Goal: Task Accomplishment & Management: Use online tool/utility

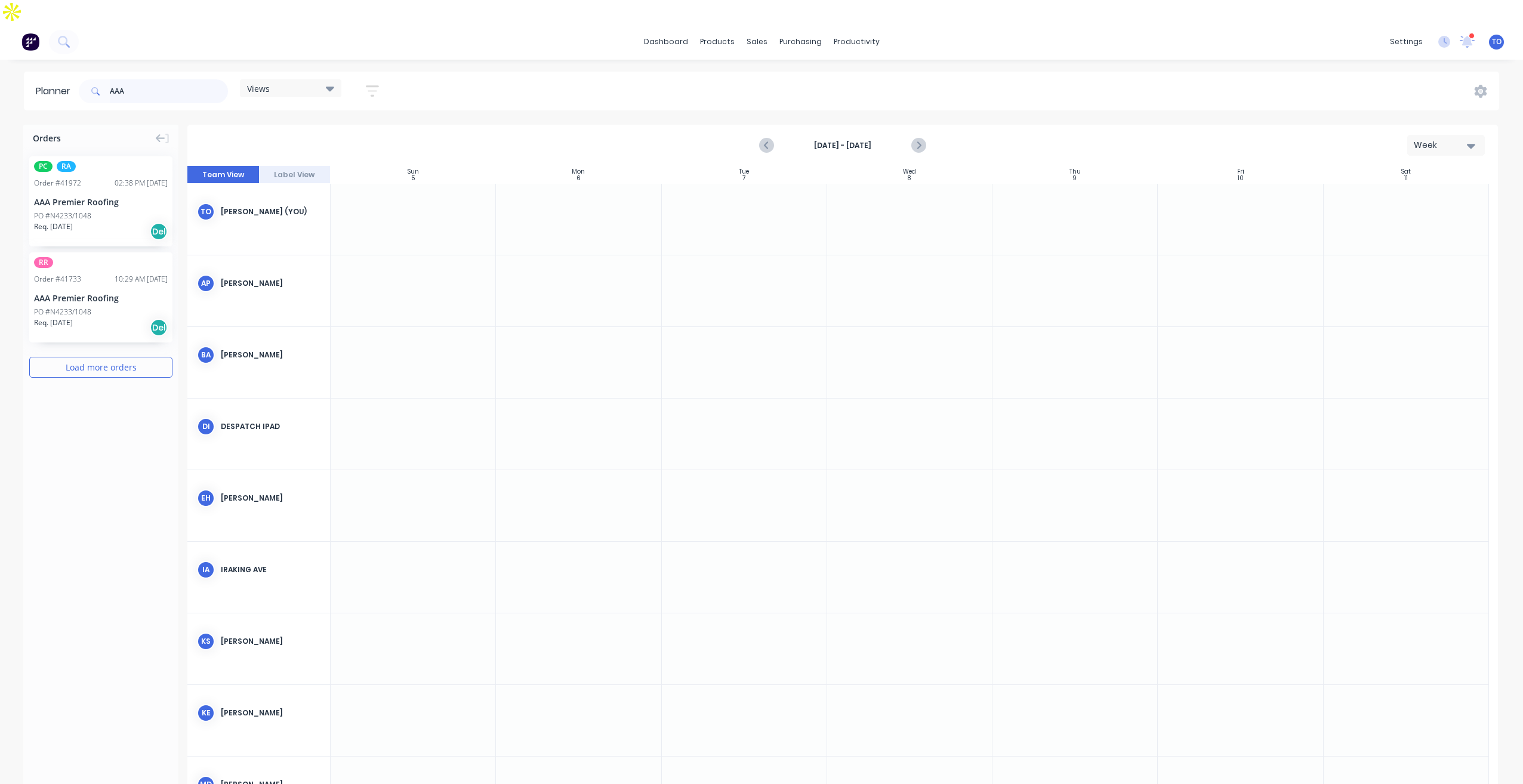
click at [134, 79] on input "AAA" at bounding box center [169, 91] width 118 height 24
drag, startPoint x: 217, startPoint y: 27, endPoint x: 1210, endPoint y: 35, distance: 993.0
click at [1210, 35] on div "dashboard products sales purchasing productivity dashboard products Product Cat…" at bounding box center [762, 41] width 1523 height 36
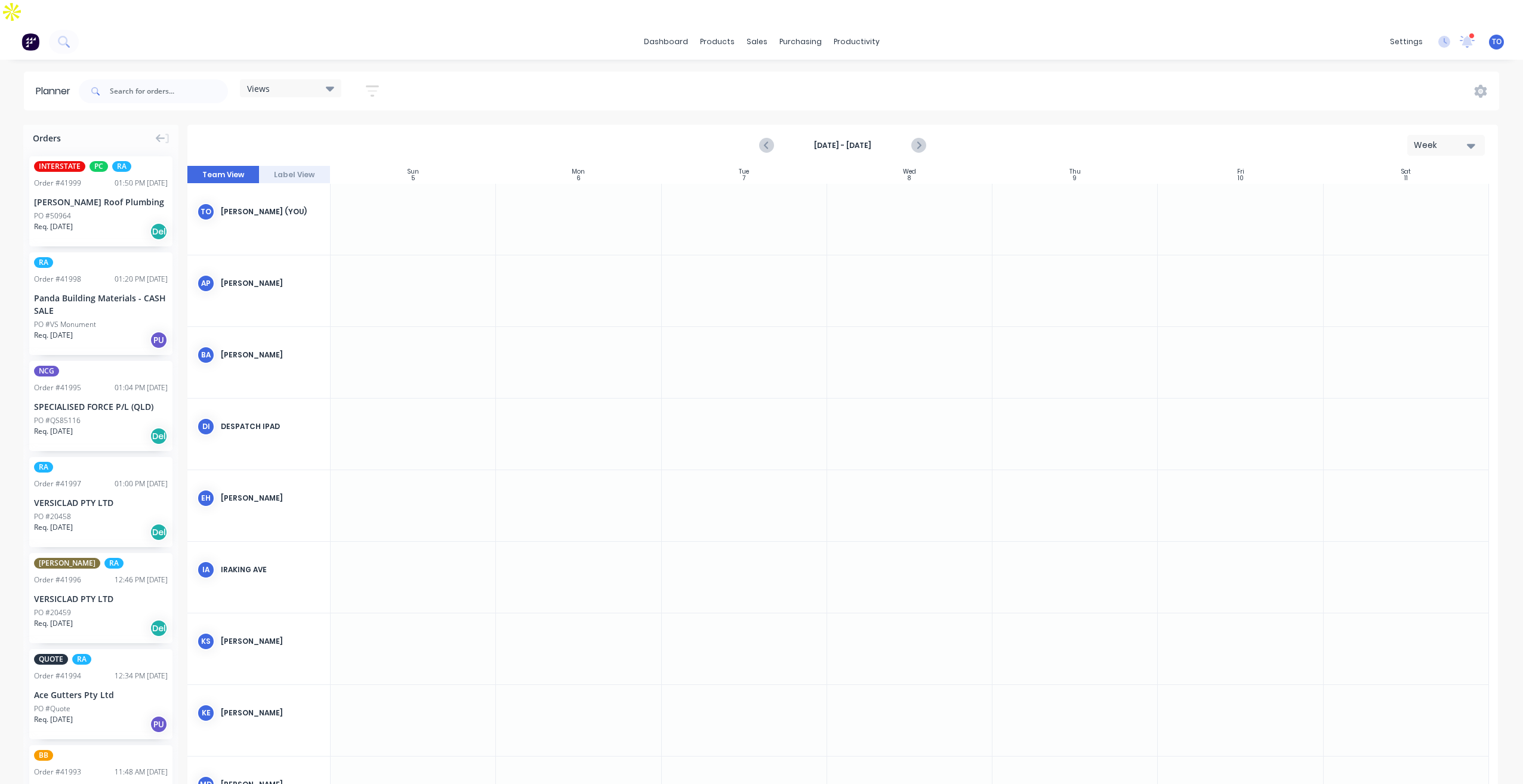
click at [1437, 139] on div "Week" at bounding box center [1441, 145] width 55 height 12
click at [1403, 189] on div "Week" at bounding box center [1424, 201] width 118 height 24
click at [374, 83] on icon "button" at bounding box center [372, 90] width 13 height 15
click at [342, 129] on div "Show/Hide users" at bounding box center [310, 135] width 83 height 12
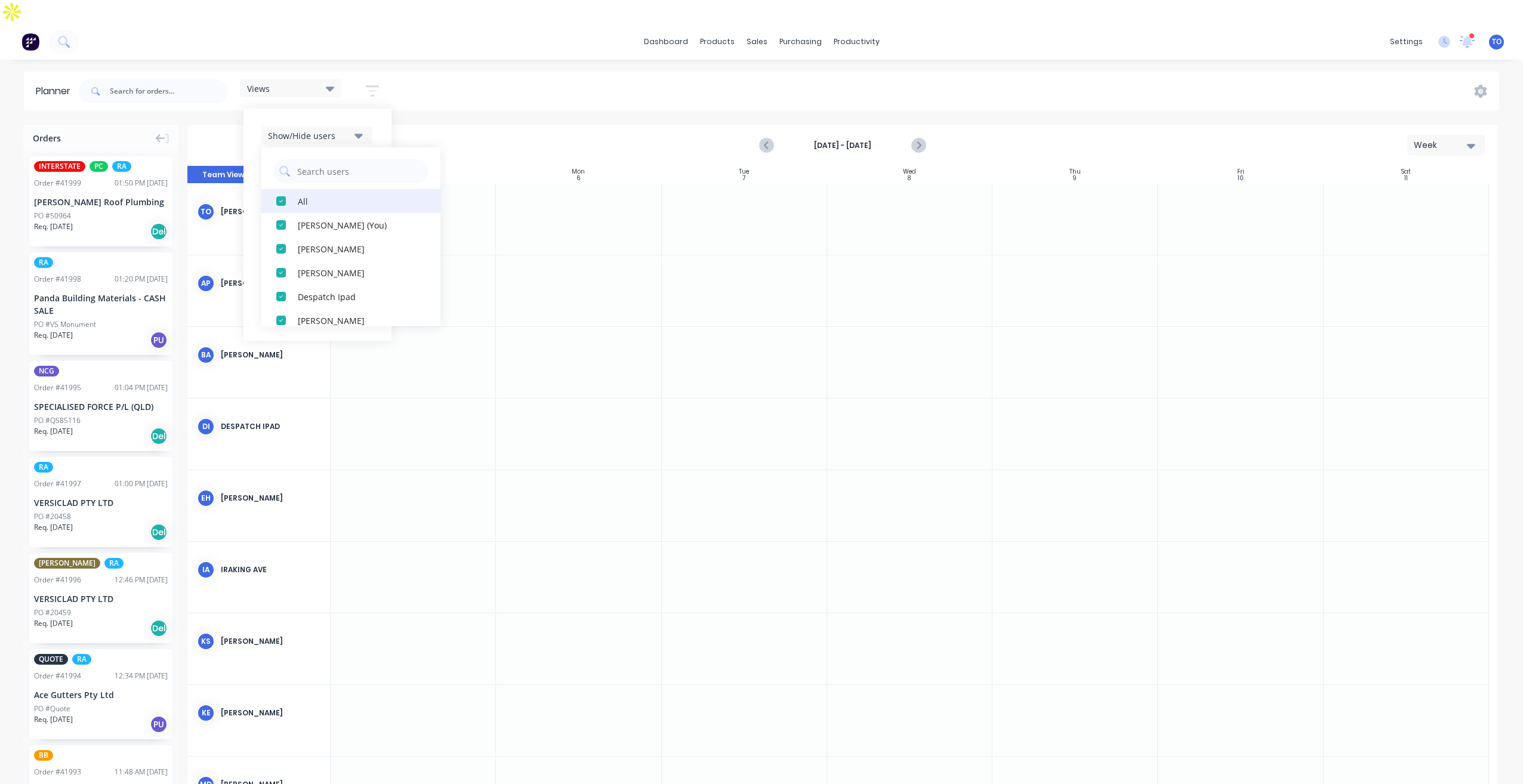
click at [294, 189] on button "All" at bounding box center [350, 201] width 179 height 24
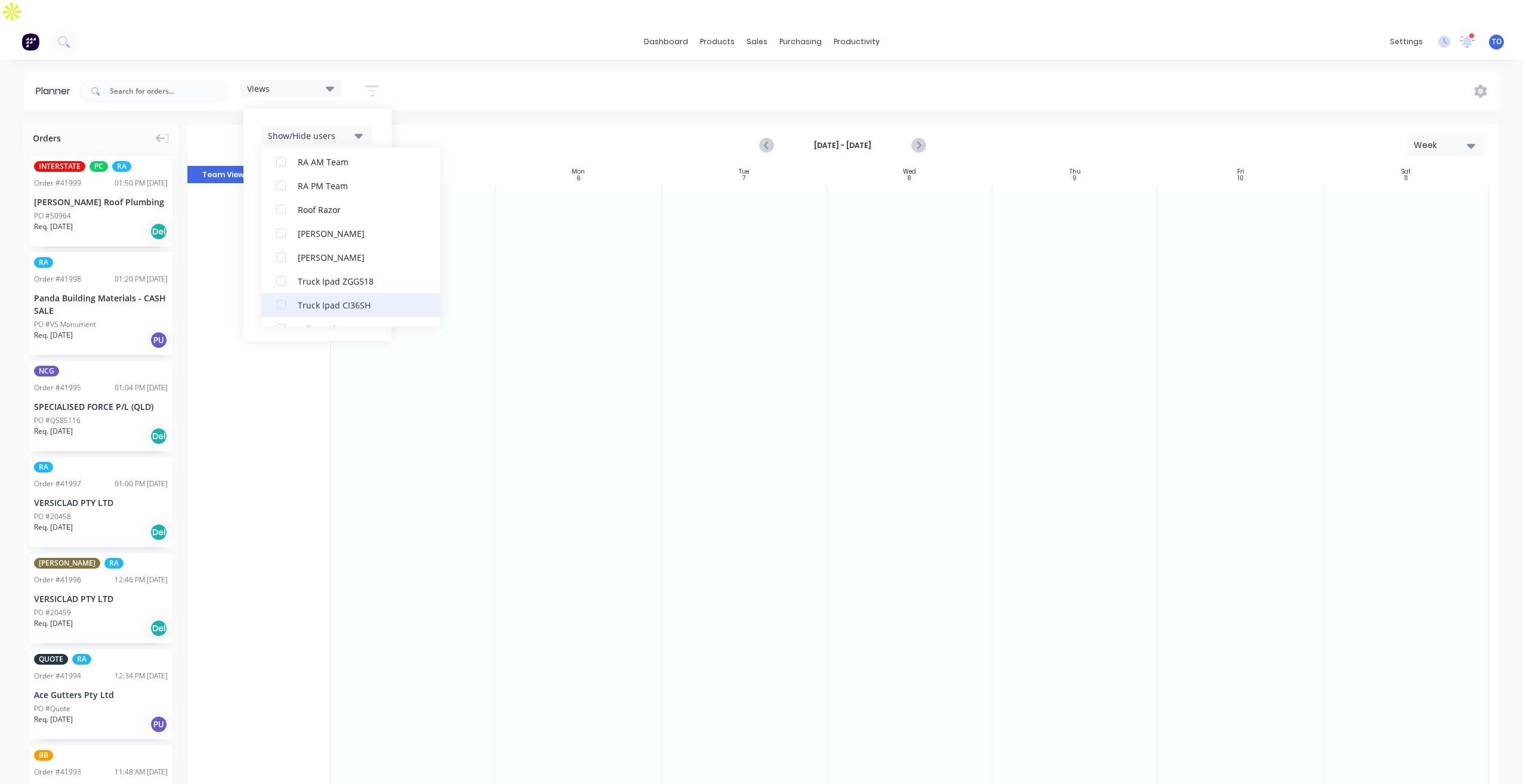
scroll to position [394, 0]
click at [332, 159] on div "RA PM Team" at bounding box center [357, 165] width 120 height 12
click at [385, 112] on div "Show/Hide users All RA PM Team Tobias Oyeyinka (You) Angela Perez Byron Aird De…" at bounding box center [317, 224] width 148 height 232
click at [346, 165] on div "Show/Hide orders" at bounding box center [310, 171] width 83 height 12
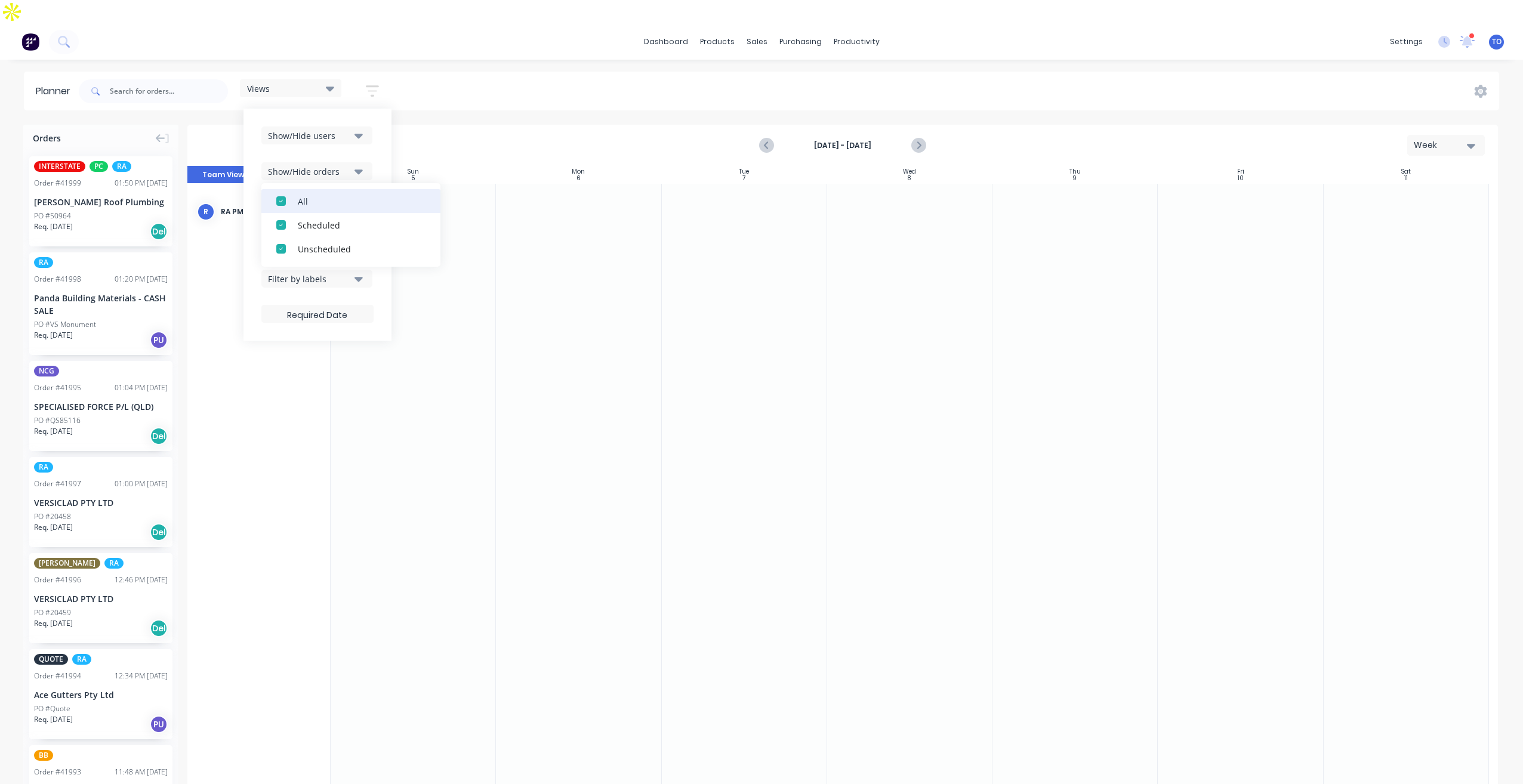
click at [334, 195] on div "All" at bounding box center [357, 200] width 120 height 12
drag, startPoint x: 329, startPoint y: 220, endPoint x: 346, endPoint y: 203, distance: 24.0
click at [329, 242] on div "Unscheduled" at bounding box center [357, 248] width 120 height 12
click at [381, 136] on div "Show/Hide users Show/Hide orders All Scheduled Unscheduled Filter by status Fil…" at bounding box center [317, 224] width 148 height 232
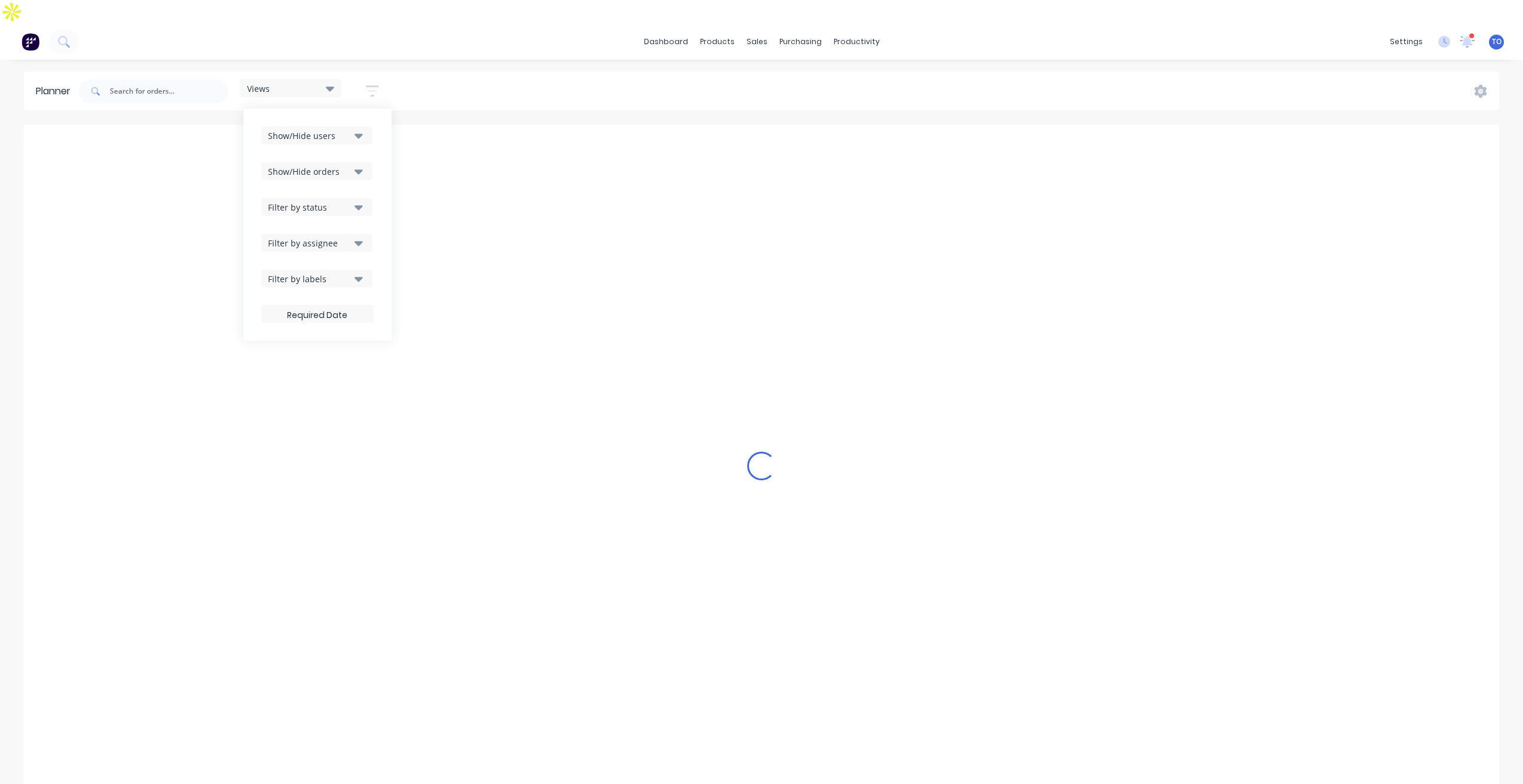
click at [345, 201] on div "Filter by status" at bounding box center [310, 207] width 83 height 12
click at [383, 165] on div "Show/Hide users Show/Hide orders Filter by status All Draft Quote Archived Deli…" at bounding box center [317, 224] width 148 height 232
click at [357, 193] on div "Show/Hide users Show/Hide orders Filter by status Filter by assignee Filter by …" at bounding box center [317, 225] width 112 height 196
click at [361, 206] on icon "button" at bounding box center [358, 207] width 8 height 5
click at [373, 169] on div "Show/Hide users Show/Hide orders Filter by status All Draft Quote Archived Deli…" at bounding box center [317, 225] width 112 height 196
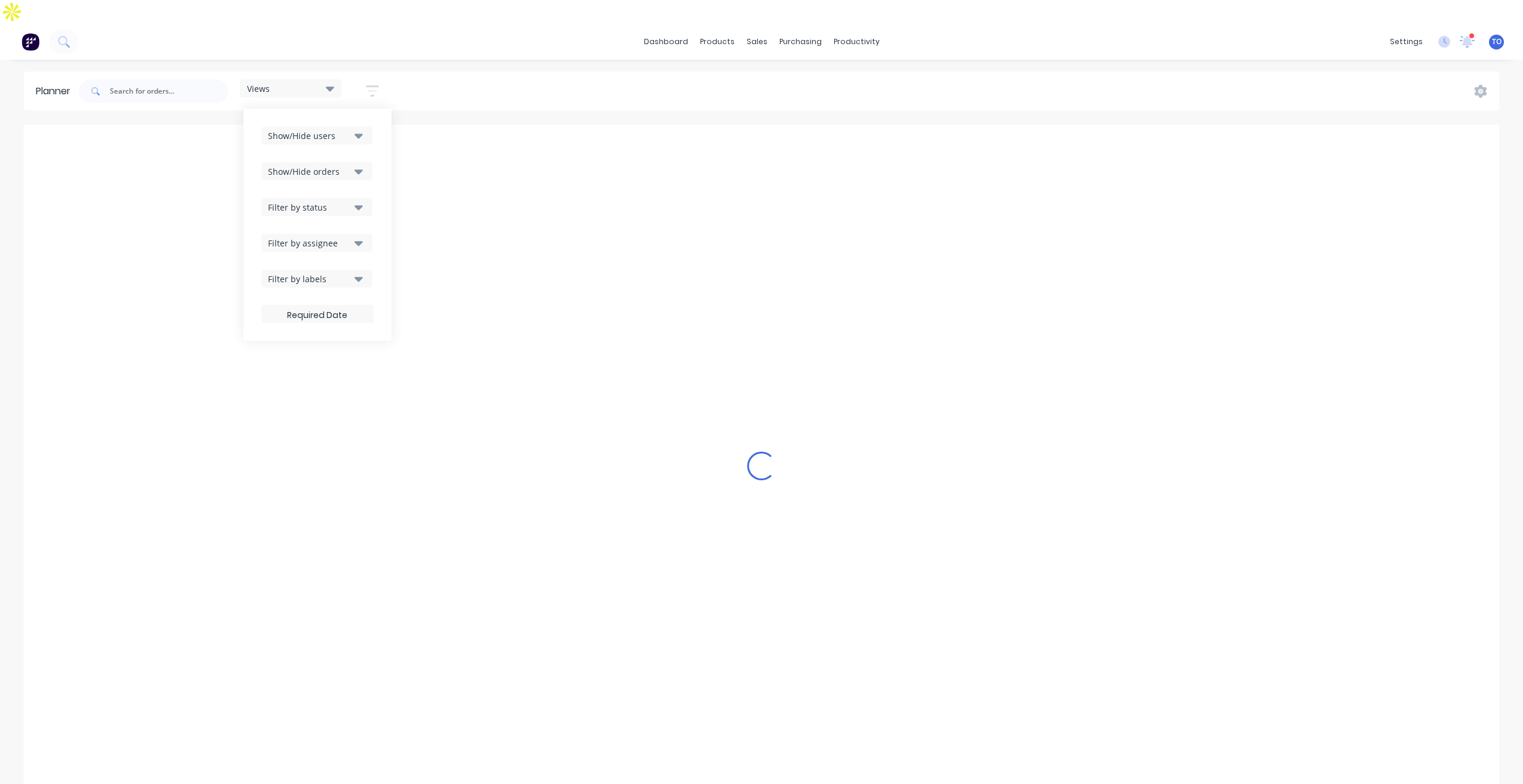
click at [353, 234] on button "Filter by assignee" at bounding box center [317, 243] width 111 height 18
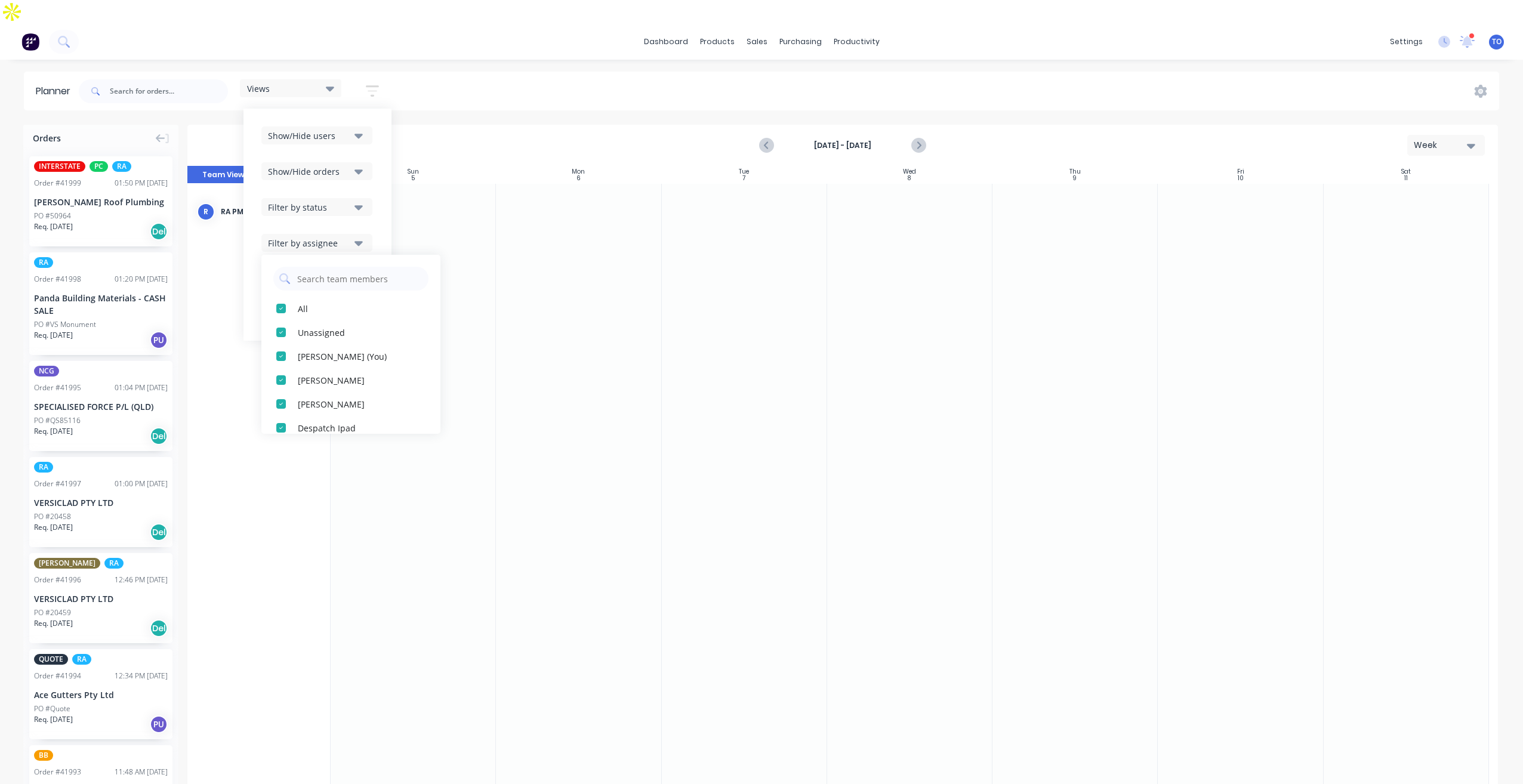
click at [377, 175] on div "Show/Hide users Show/Hide orders Filter by status Filter by assignee All Unassi…" at bounding box center [317, 224] width 148 height 232
click at [356, 200] on icon "button" at bounding box center [358, 207] width 8 height 13
drag, startPoint x: 378, startPoint y: 158, endPoint x: 351, endPoint y: 214, distance: 62.2
click at [379, 161] on div "Show/Hide users Show/Hide orders Filter by status All Draft Quote Archived Deli…" at bounding box center [317, 224] width 148 height 232
click at [353, 209] on div "Show/Hide users Show/Hide orders Filter by status Filter by assignee Filter by …" at bounding box center [317, 225] width 112 height 196
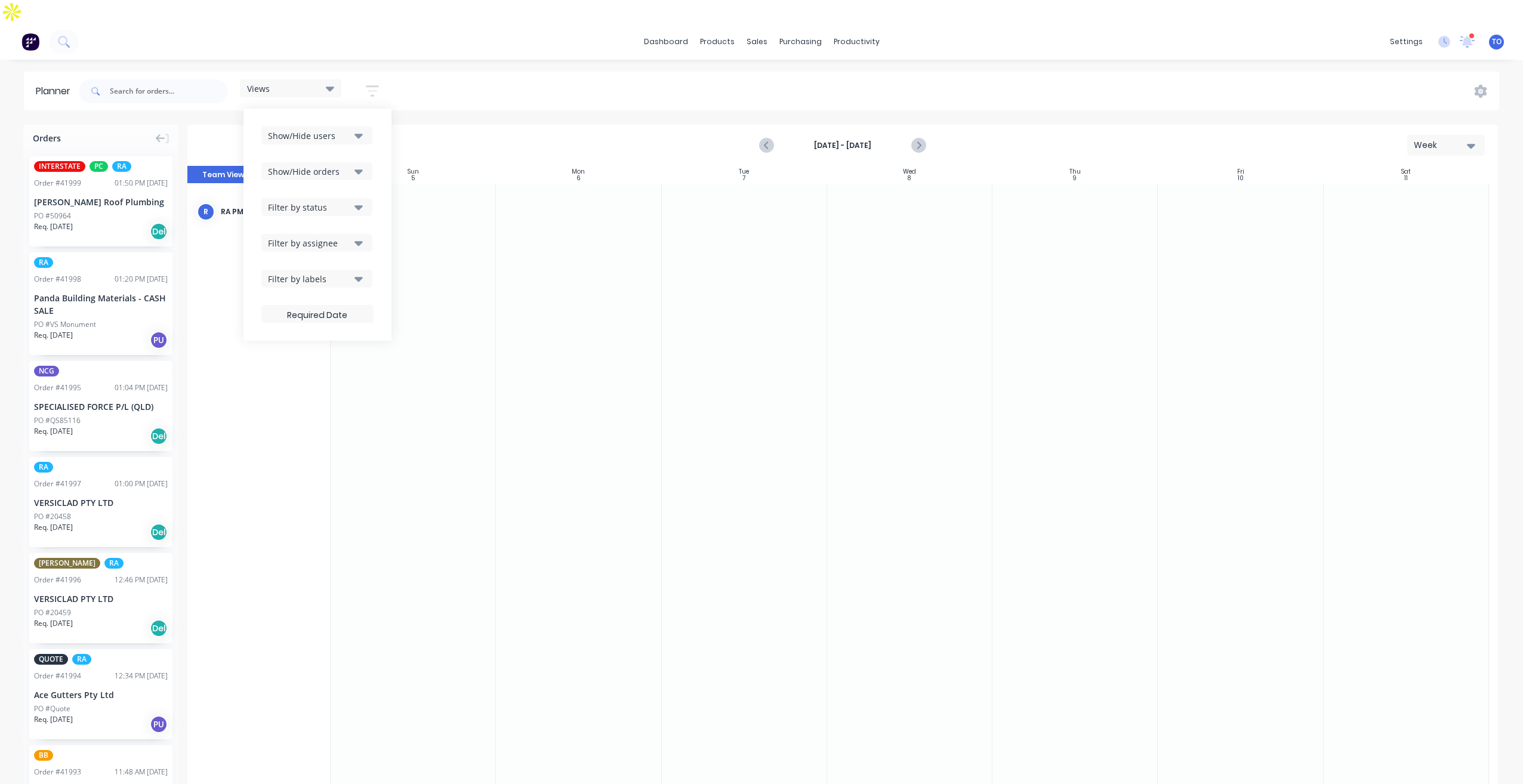
click at [349, 234] on button "Filter by assignee" at bounding box center [317, 243] width 111 height 18
click at [348, 162] on button "Show/Hide orders" at bounding box center [317, 171] width 111 height 18
click at [386, 135] on div "Show/Hide users Show/Hide orders All Scheduled Unscheduled Filter by status Fil…" at bounding box center [317, 224] width 148 height 232
click at [359, 129] on icon "button" at bounding box center [358, 135] width 8 height 13
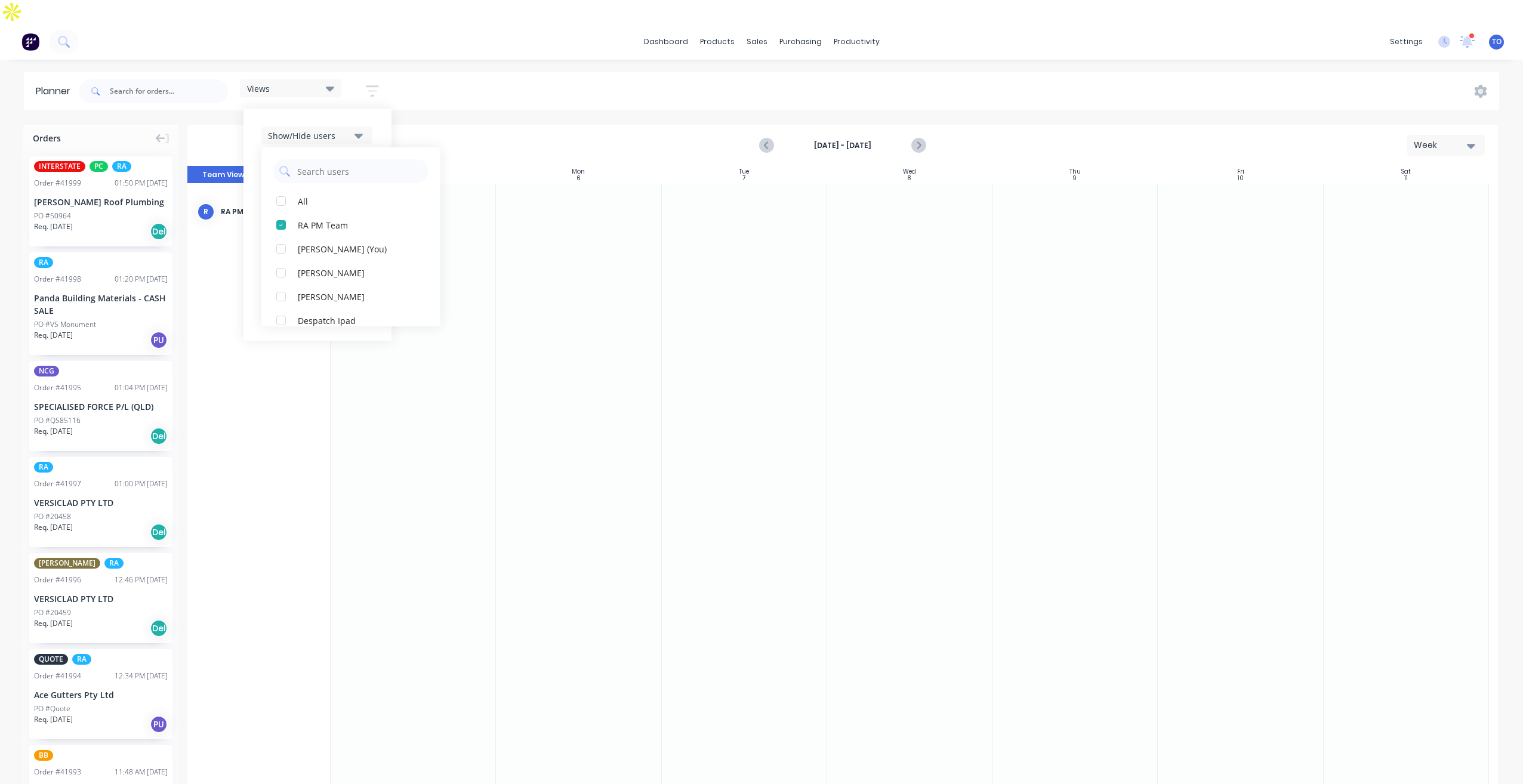
click at [392, 109] on div "Show/Hide users All RA PM Team Tobias Oyeyinka (You) Angela Perez Byron Aird De…" at bounding box center [317, 224] width 148 height 232
click at [453, 74] on div "Views Save new view None (Default) edit Iraking edit kyle edit Michael's View e…" at bounding box center [787, 91] width 1423 height 36
click at [842, 140] on strong "Oct 5th - Oct 11th" at bounding box center [842, 145] width 120 height 11
click at [778, 134] on button "Previous page" at bounding box center [767, 145] width 24 height 24
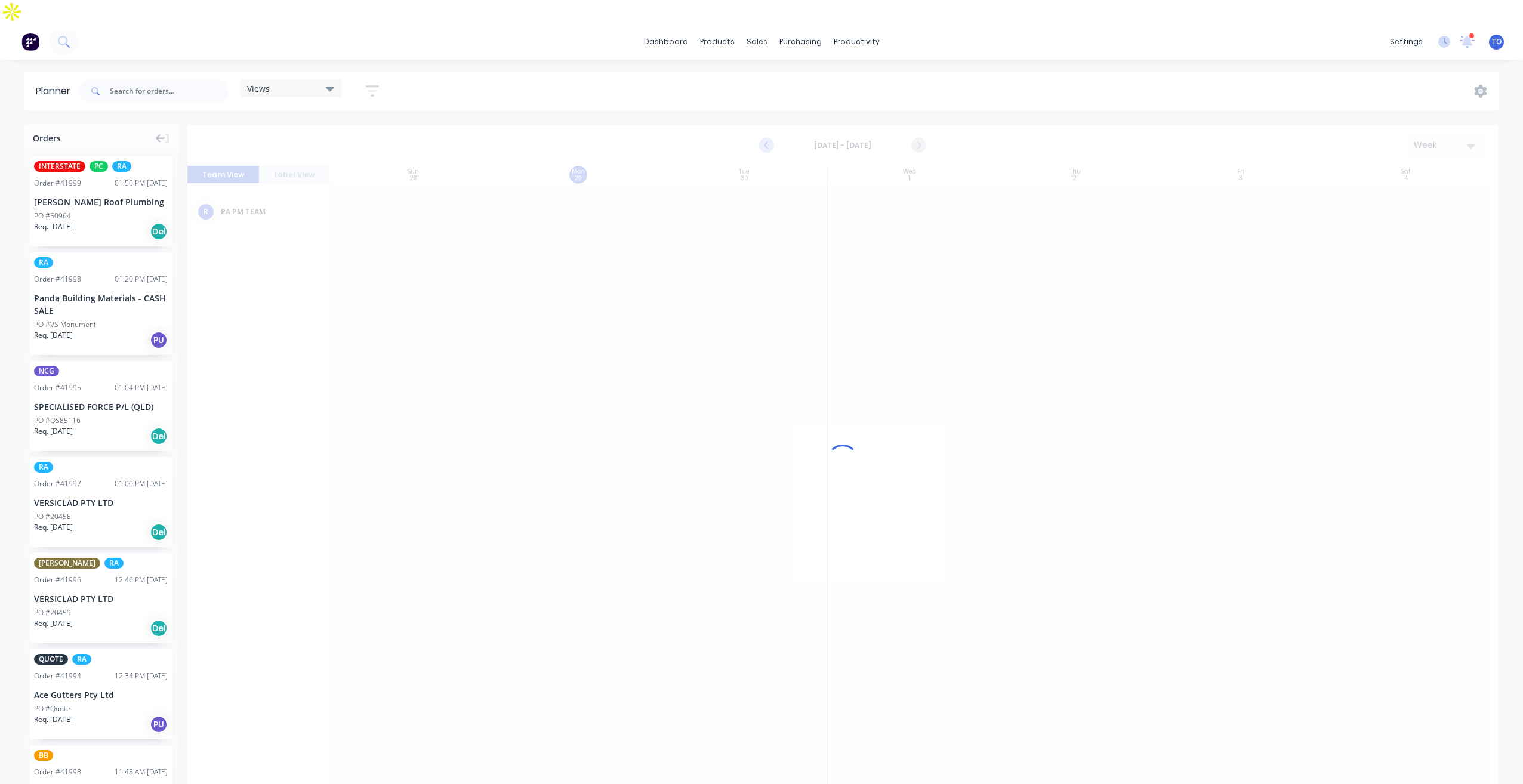
click at [773, 138] on icon "Previous page" at bounding box center [767, 145] width 14 height 14
click at [771, 125] on div at bounding box center [842, 460] width 1310 height 671
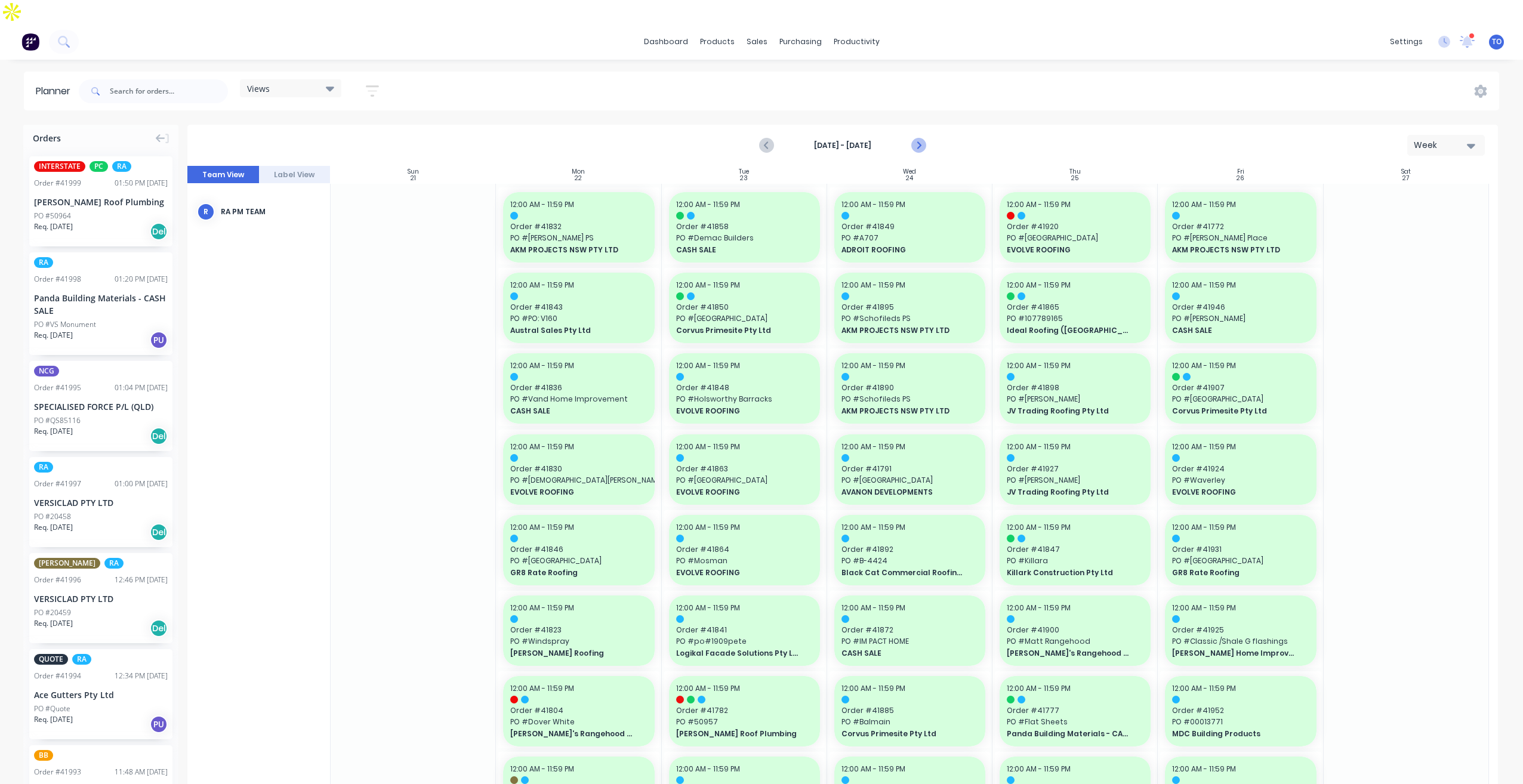
click at [924, 138] on icon "Next page" at bounding box center [918, 145] width 14 height 14
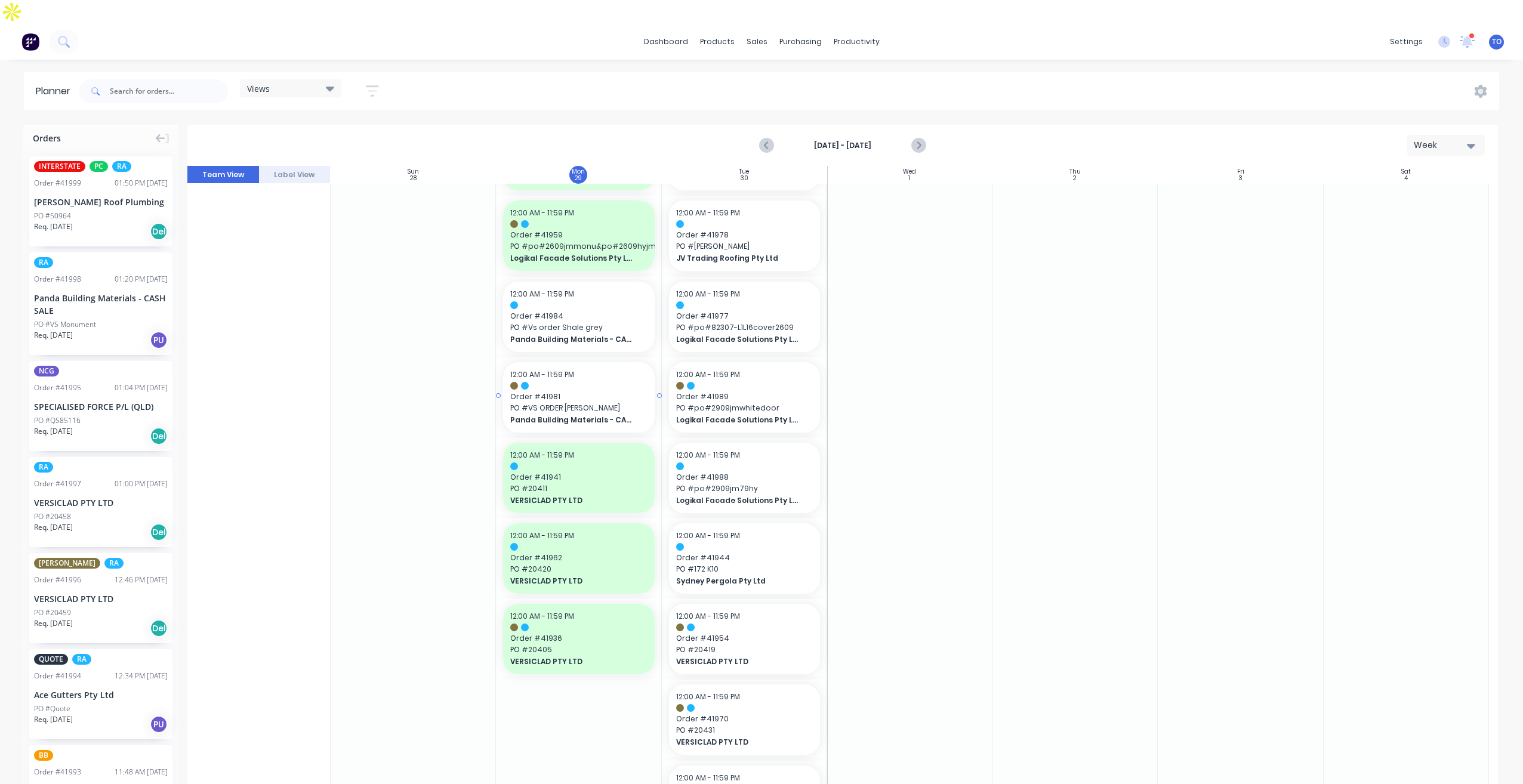
scroll to position [518, 0]
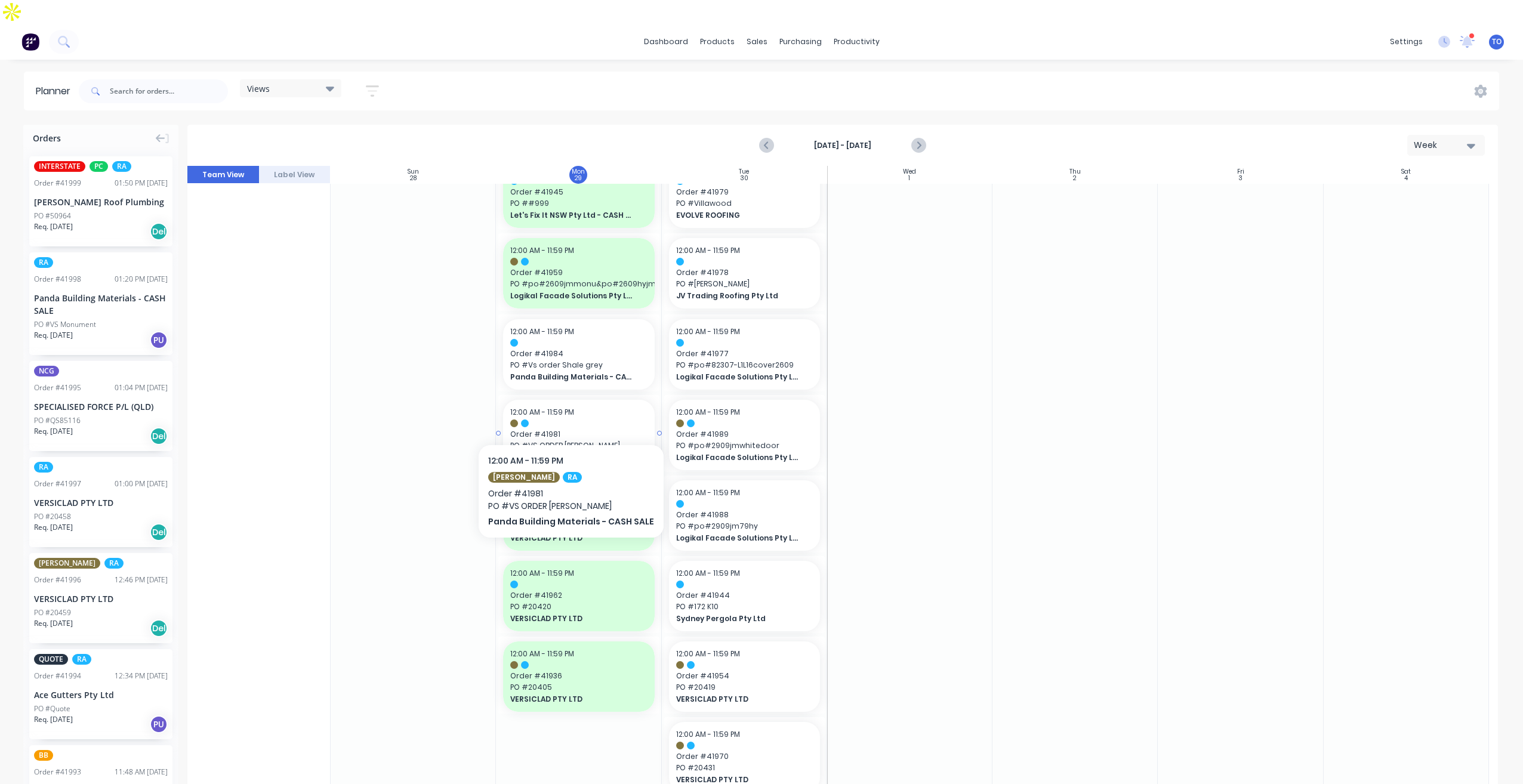
click at [567, 429] on span "Order # 41981" at bounding box center [578, 434] width 136 height 11
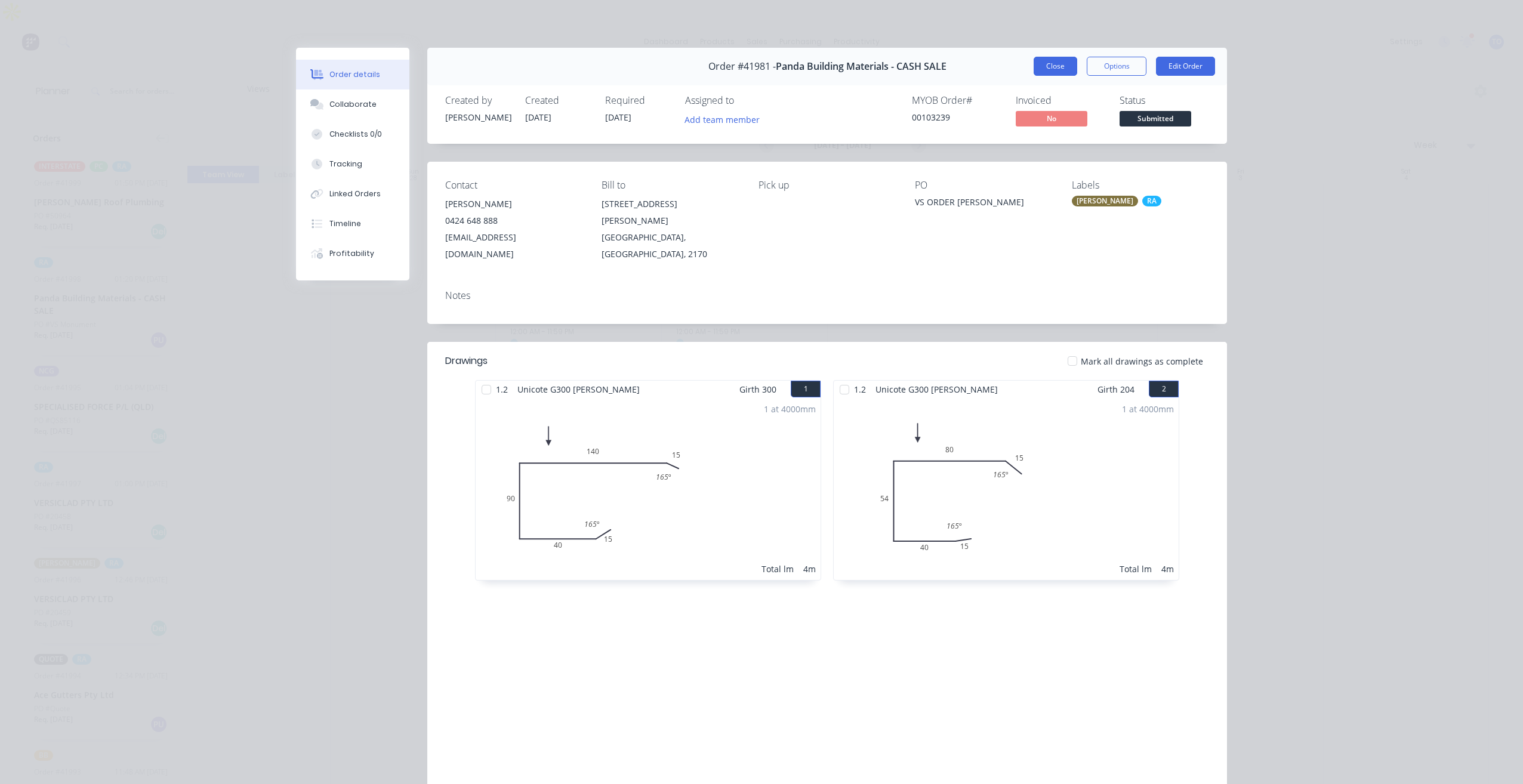
click at [1057, 68] on button "Close" at bounding box center [1055, 67] width 43 height 19
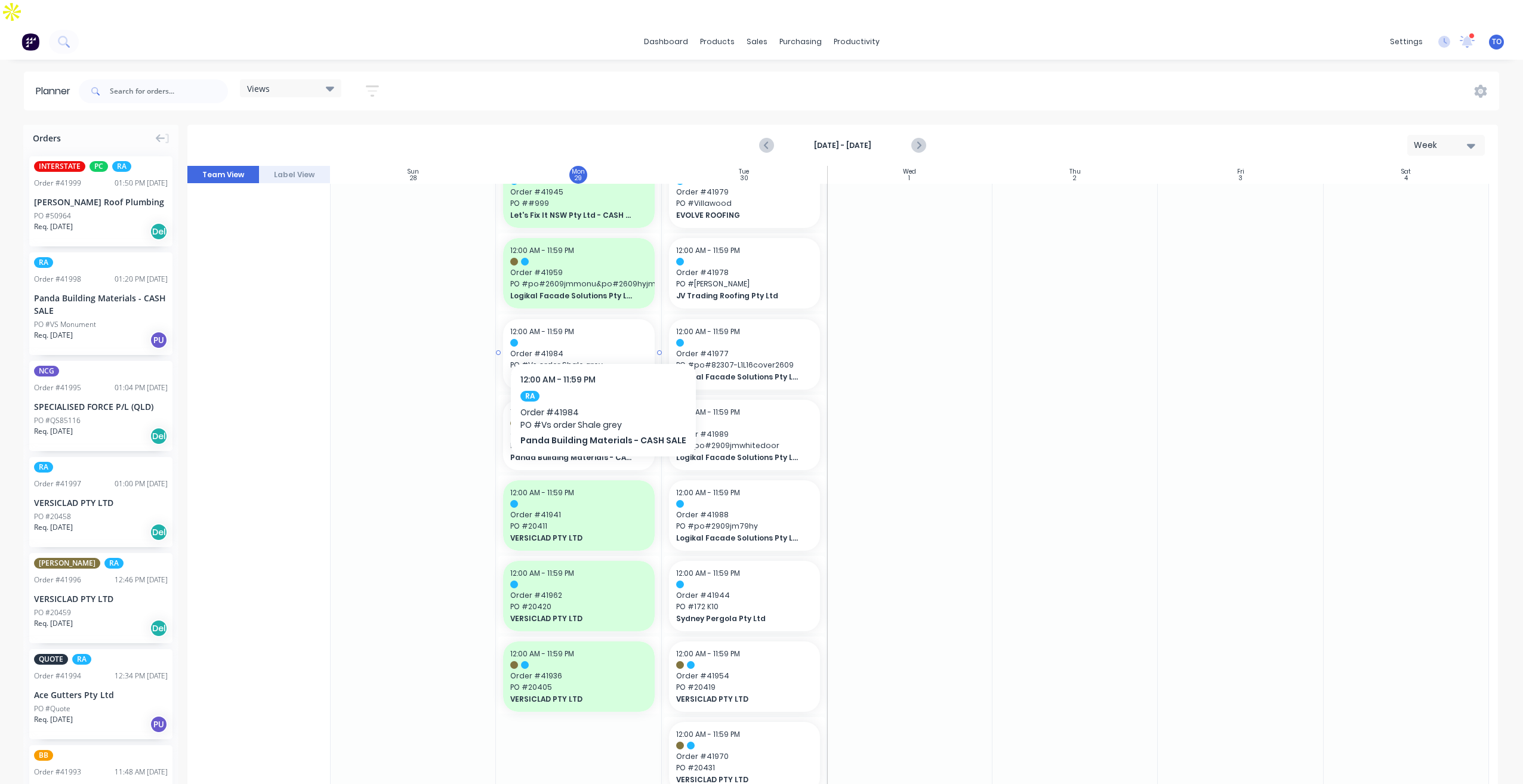
click at [599, 348] on span "Order # 41984" at bounding box center [578, 354] width 136 height 11
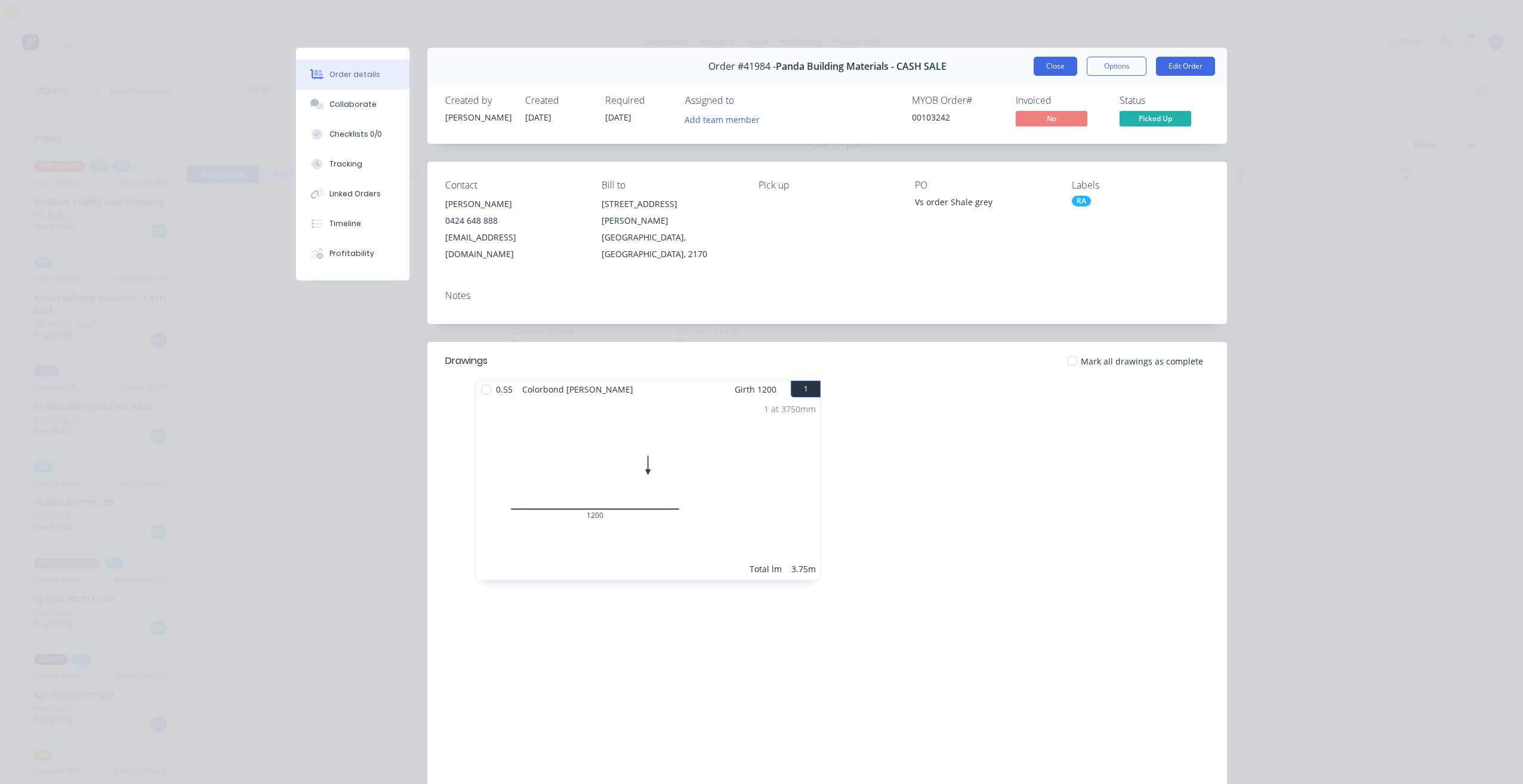
click at [1051, 72] on button "Close" at bounding box center [1055, 67] width 43 height 19
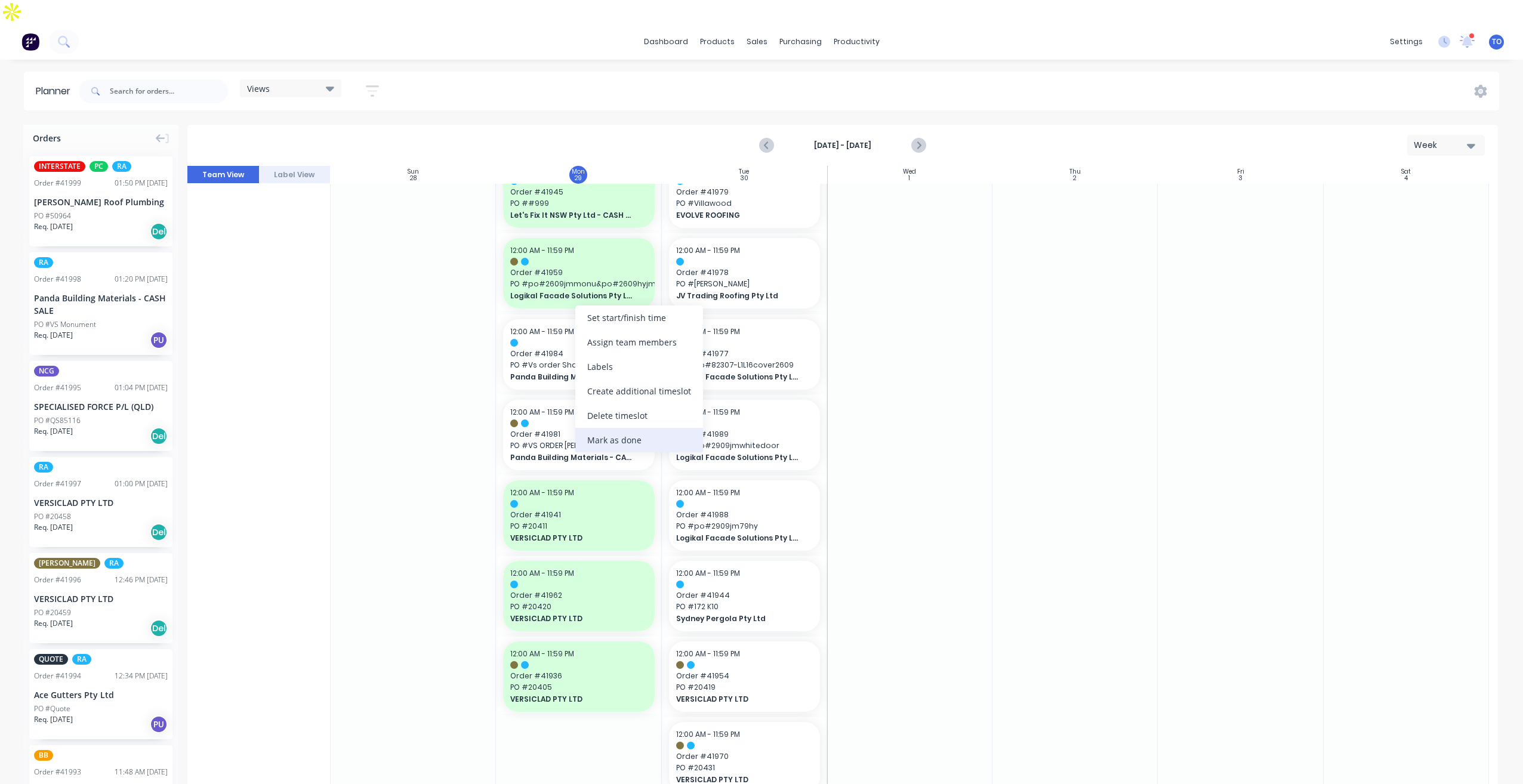
click at [635, 437] on div "Mark as done" at bounding box center [639, 440] width 128 height 25
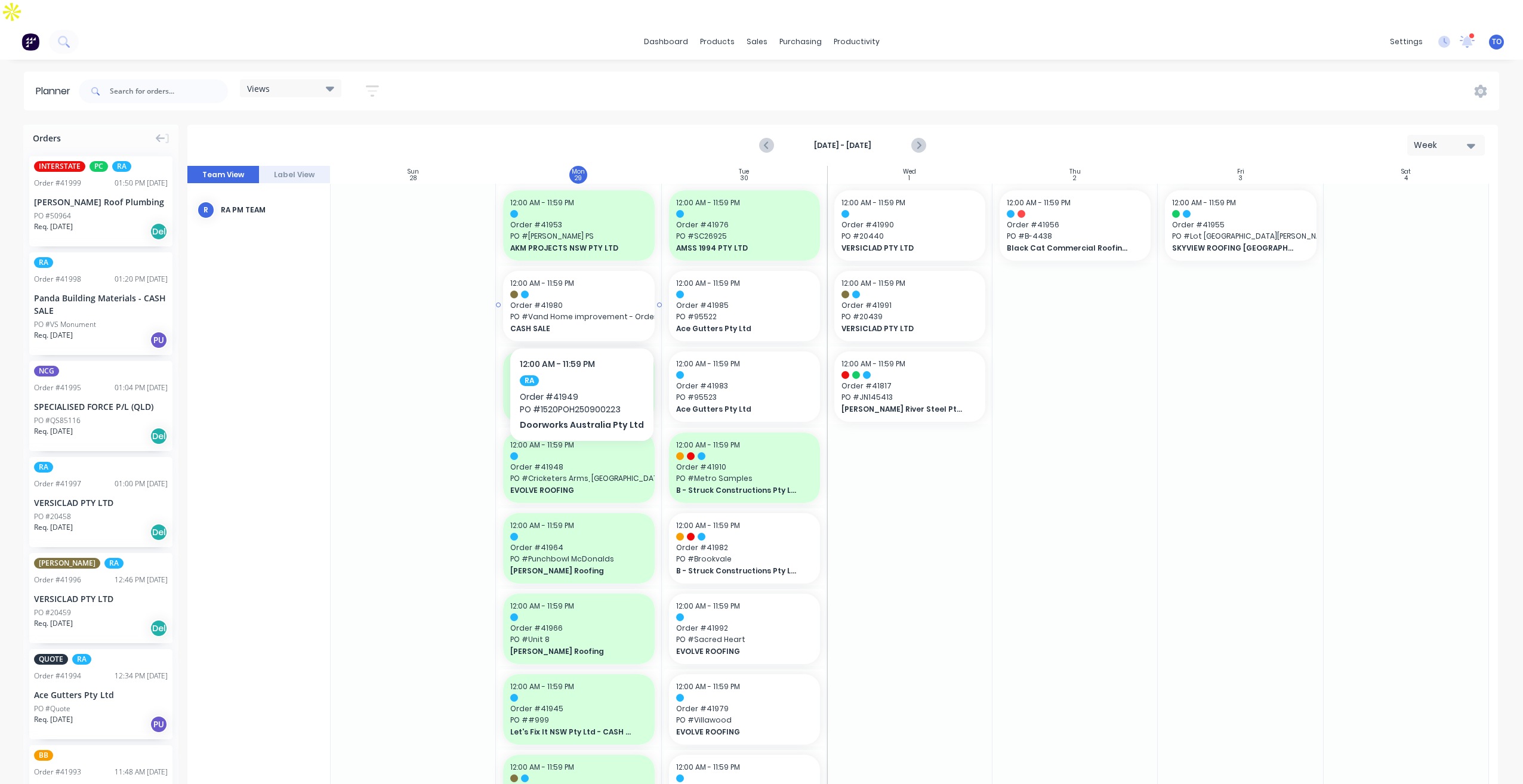
scroll to position [0, 0]
click at [580, 273] on div "12:00 AM - 11:59 PM Order # 41980 PO # Vand Home improvement - Order 29 CASH SA…" at bounding box center [579, 308] width 151 height 70
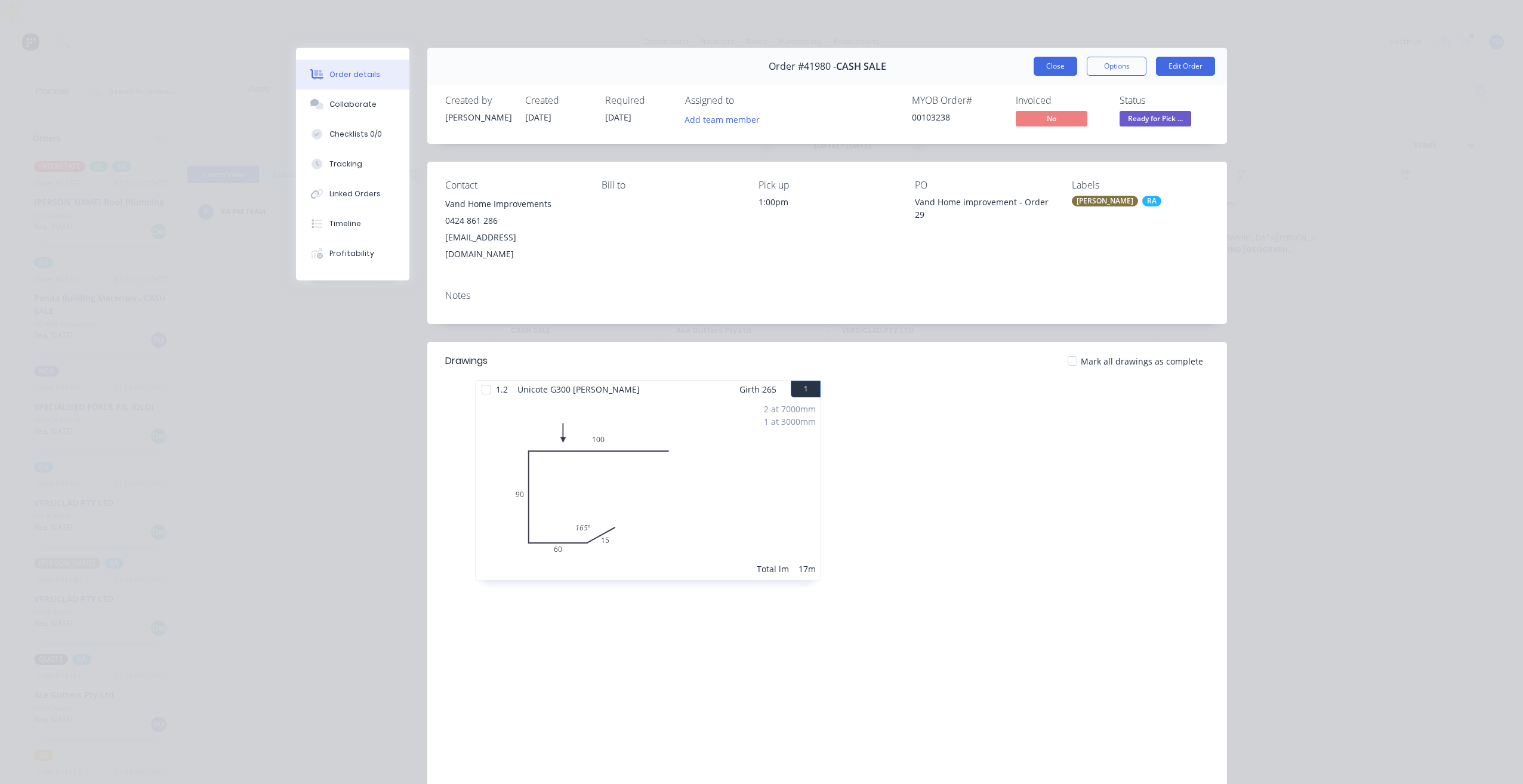
click at [1050, 66] on button "Close" at bounding box center [1055, 67] width 43 height 19
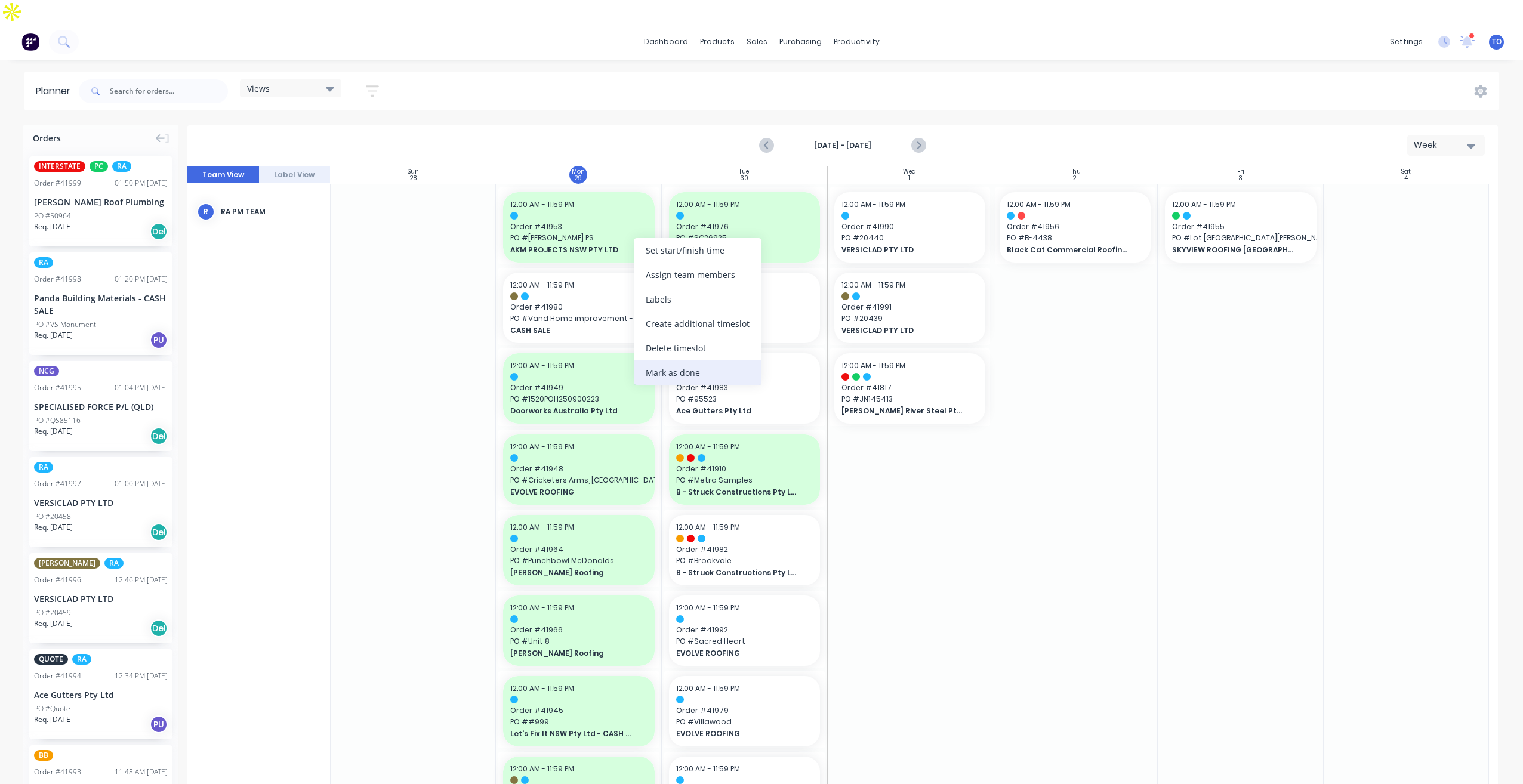
click at [661, 375] on div "Mark as done" at bounding box center [698, 373] width 128 height 25
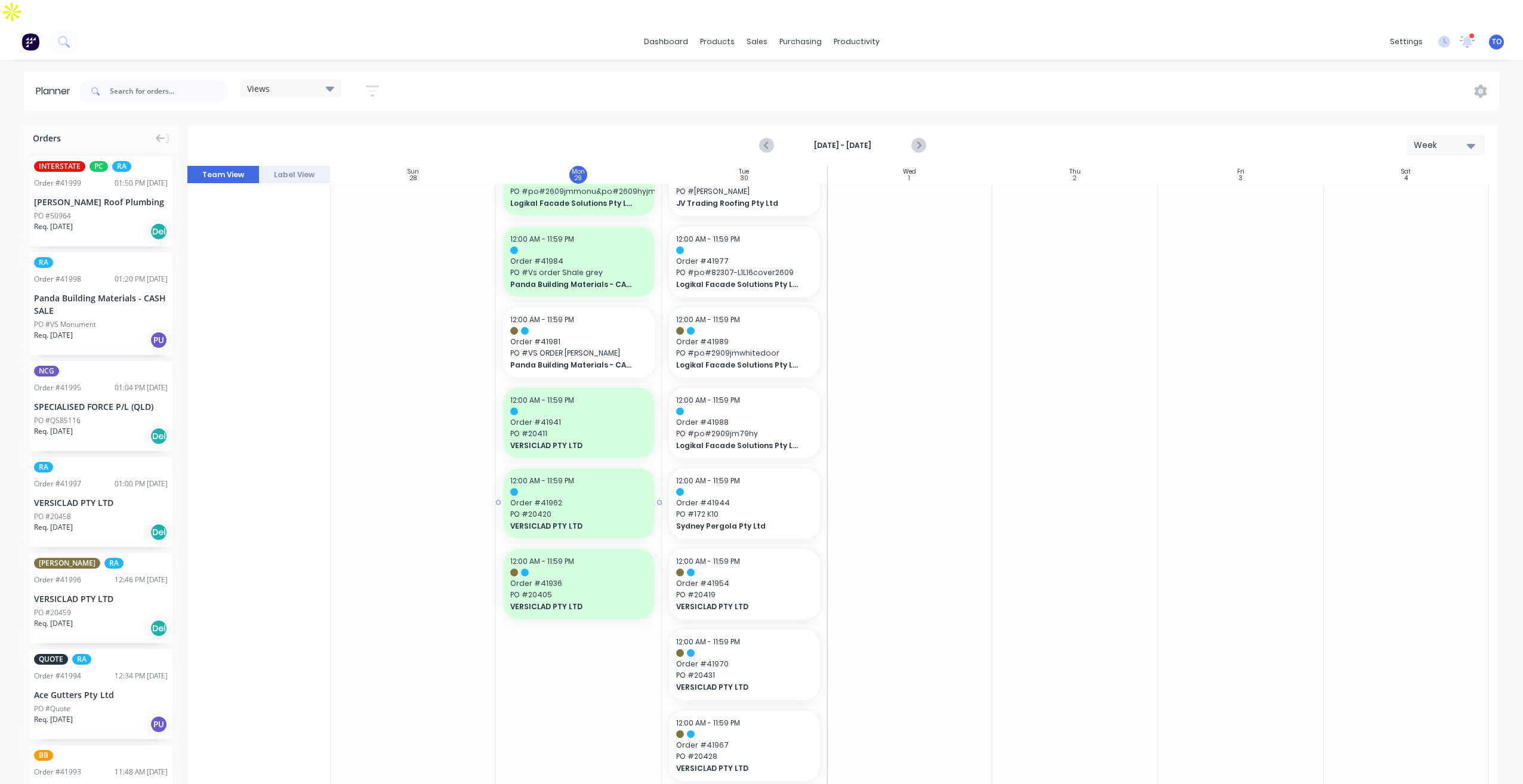
scroll to position [518, 0]
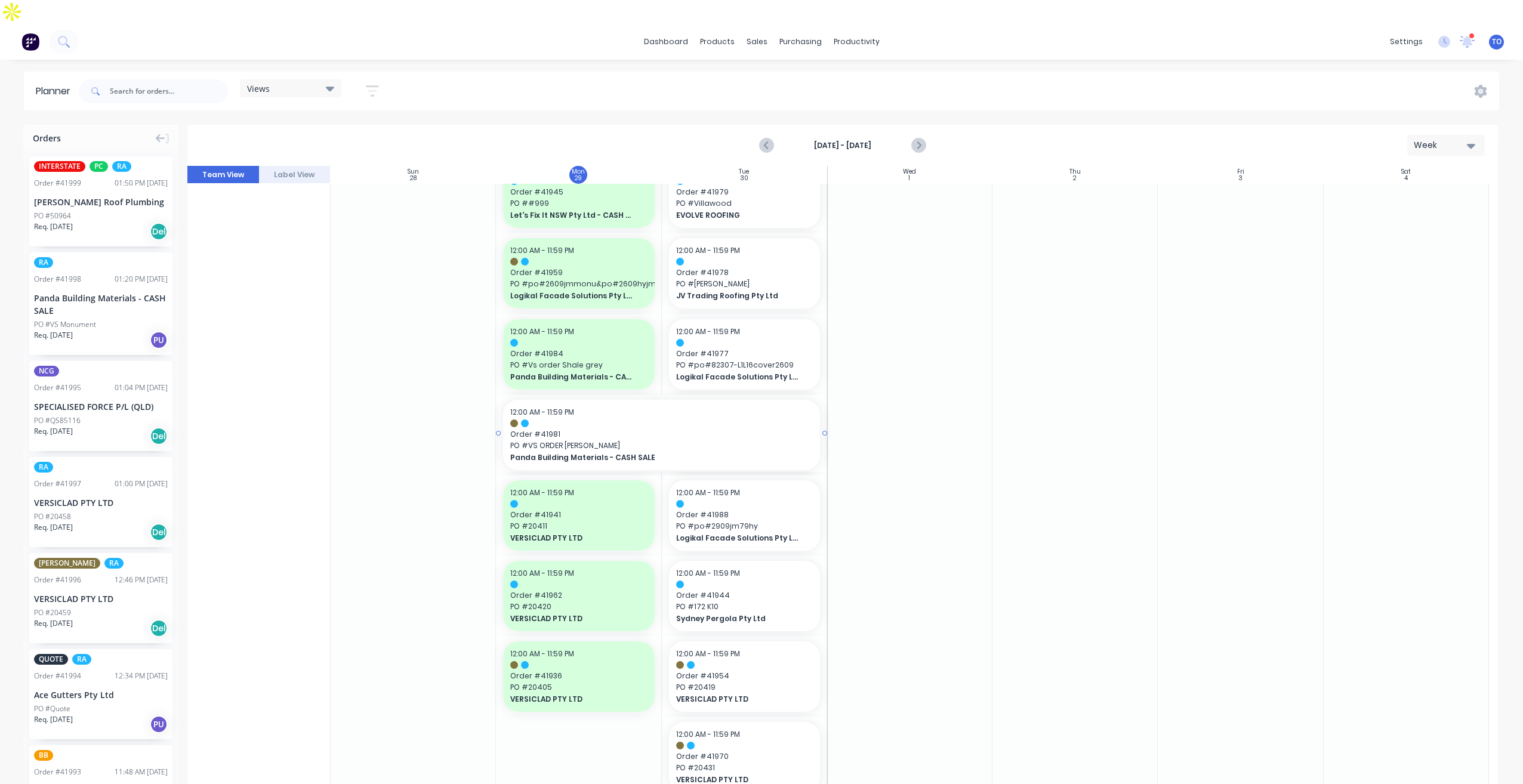
drag, startPoint x: 656, startPoint y: 409, endPoint x: 688, endPoint y: 405, distance: 32.2
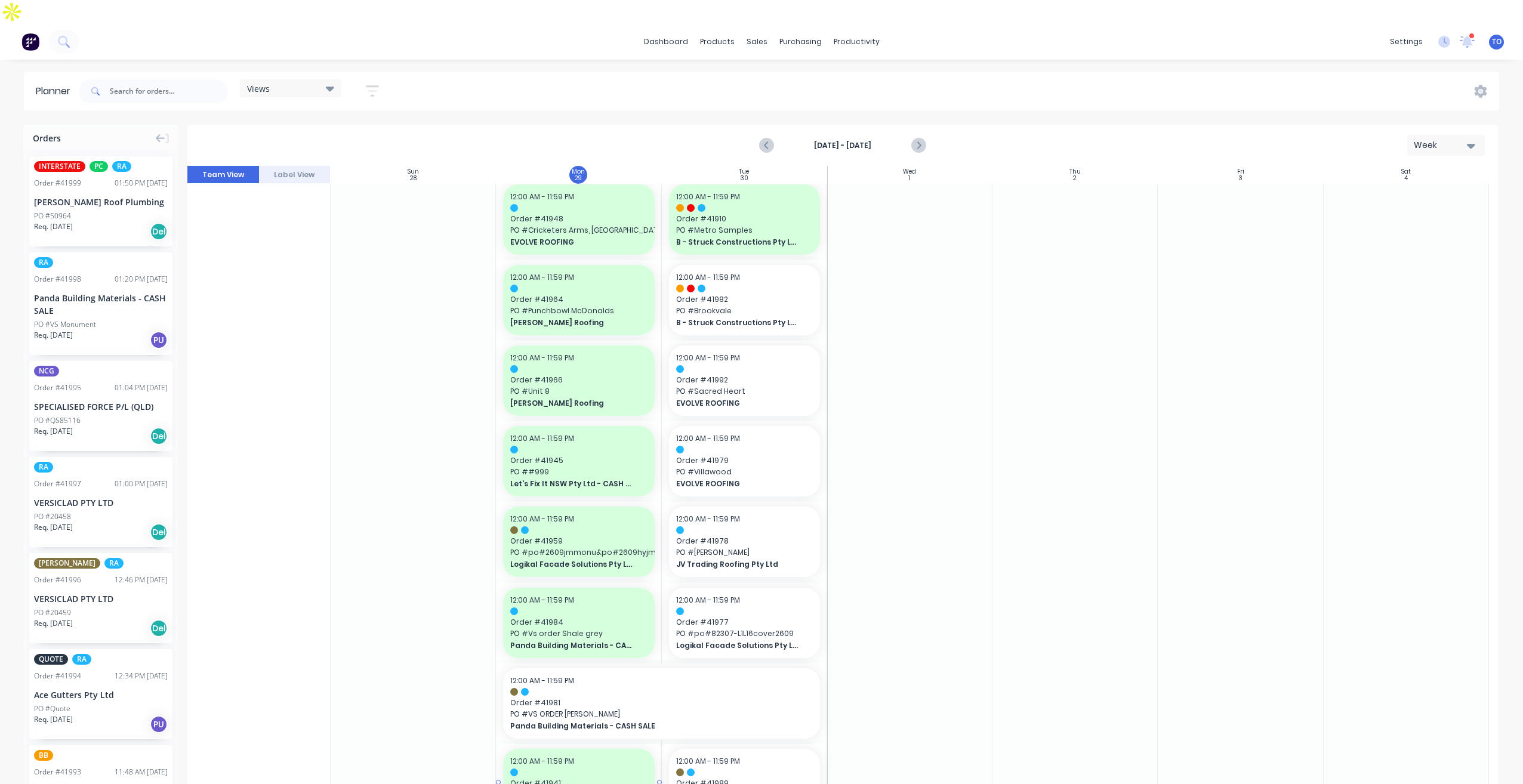
scroll to position [537, 0]
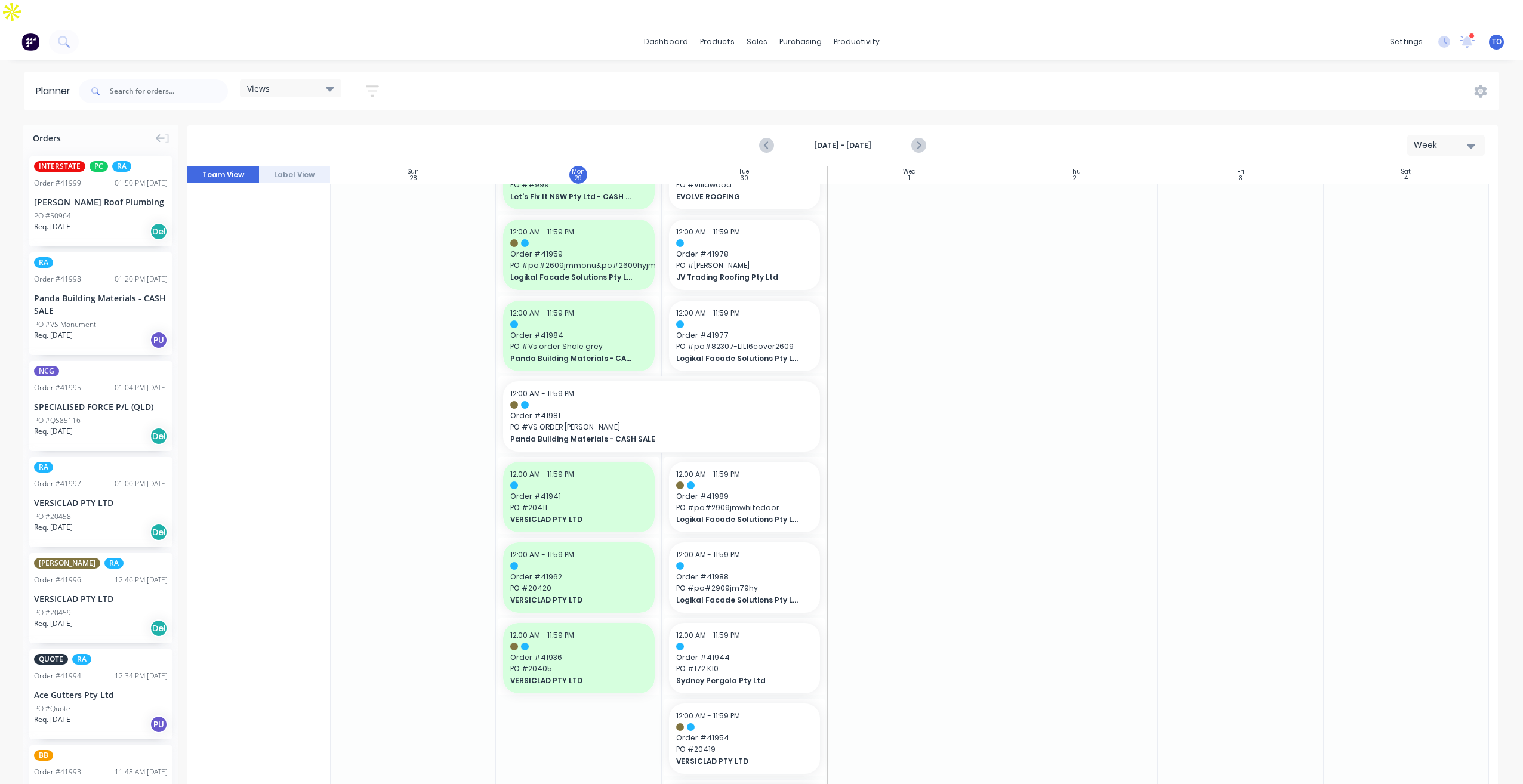
click at [53, 291] on div "Panda Building Materials - CASH SALE" at bounding box center [101, 304] width 134 height 25
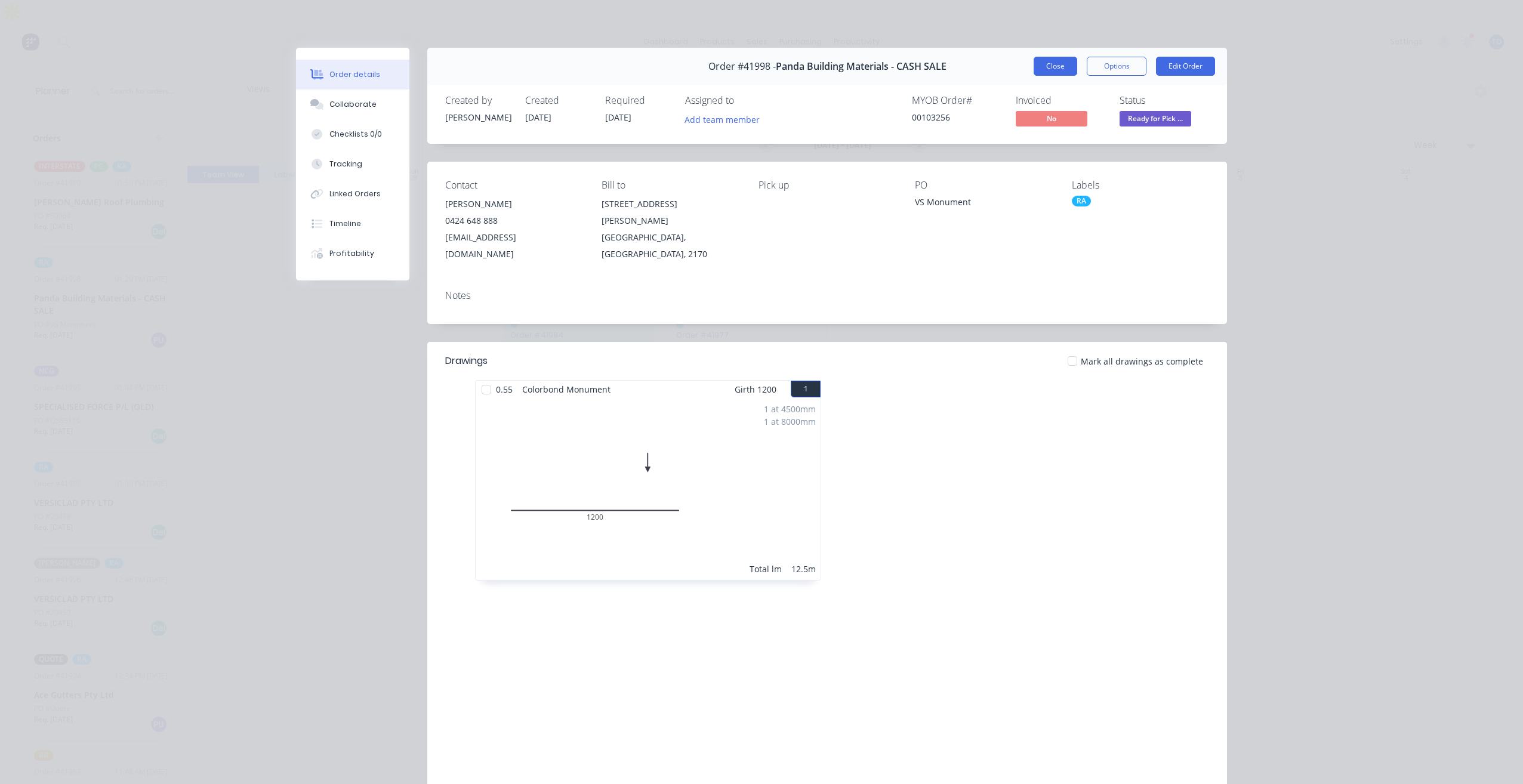
click at [1063, 69] on button "Close" at bounding box center [1055, 67] width 43 height 19
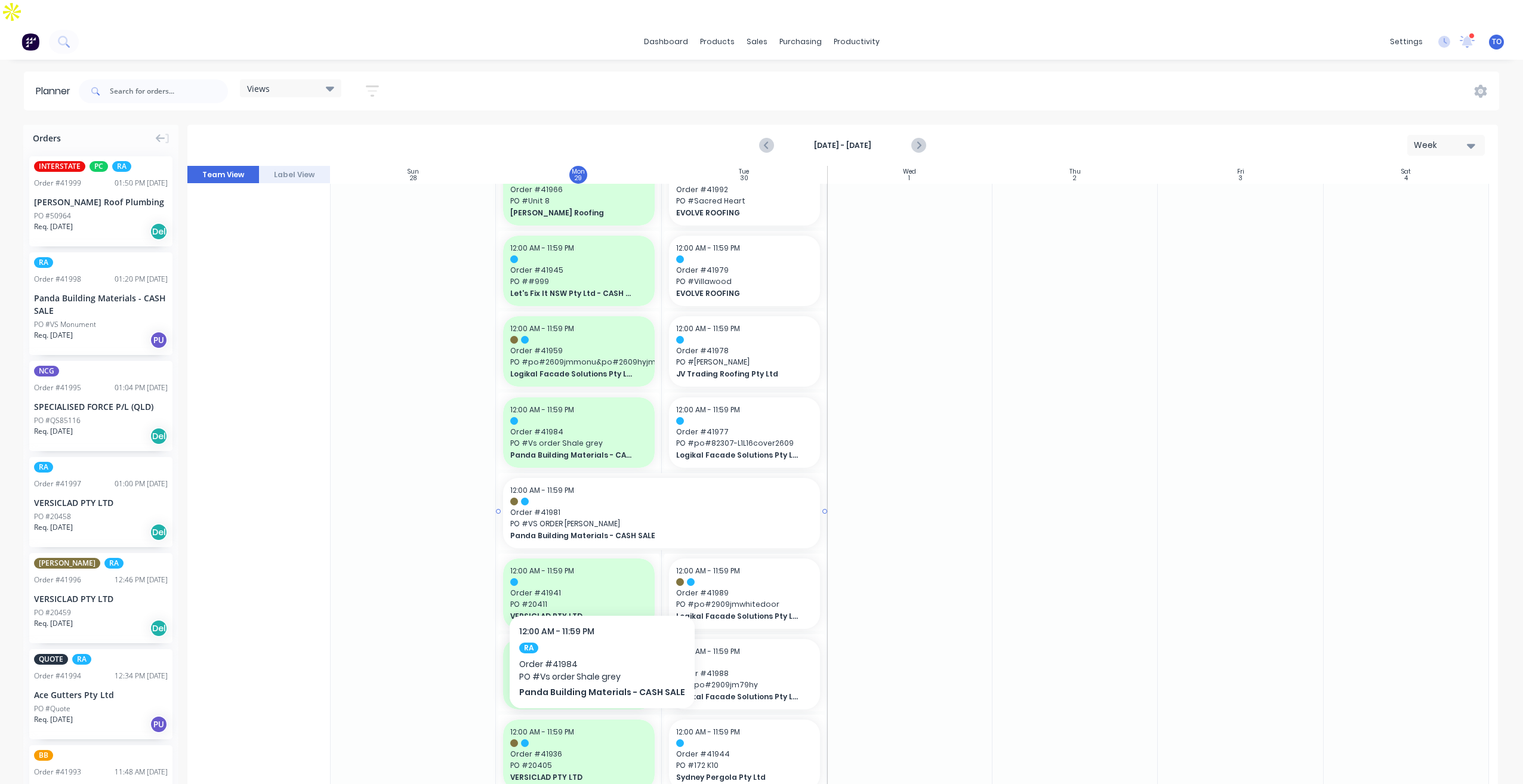
scroll to position [597, 0]
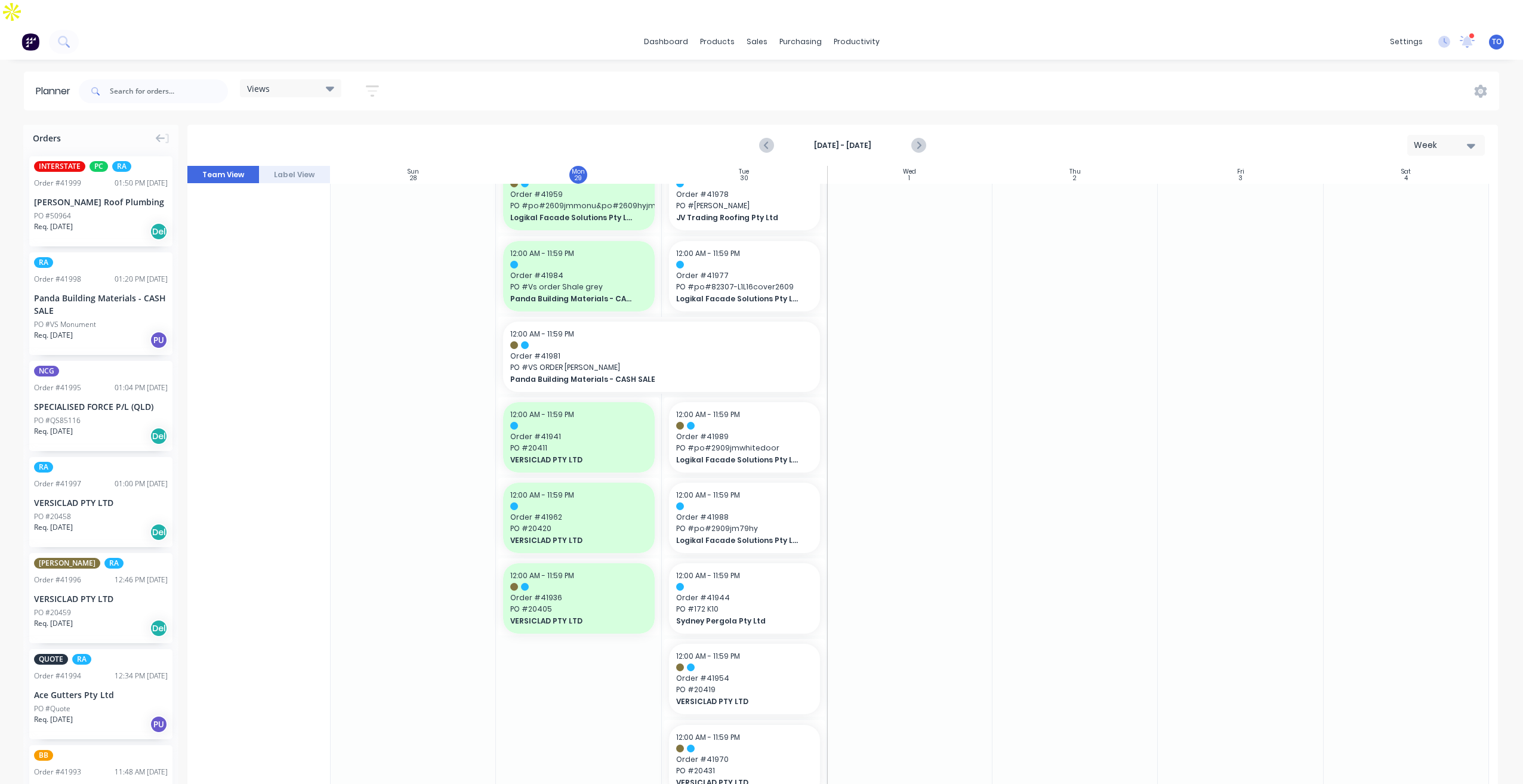
drag, startPoint x: 59, startPoint y: 279, endPoint x: 580, endPoint y: 253, distance: 521.6
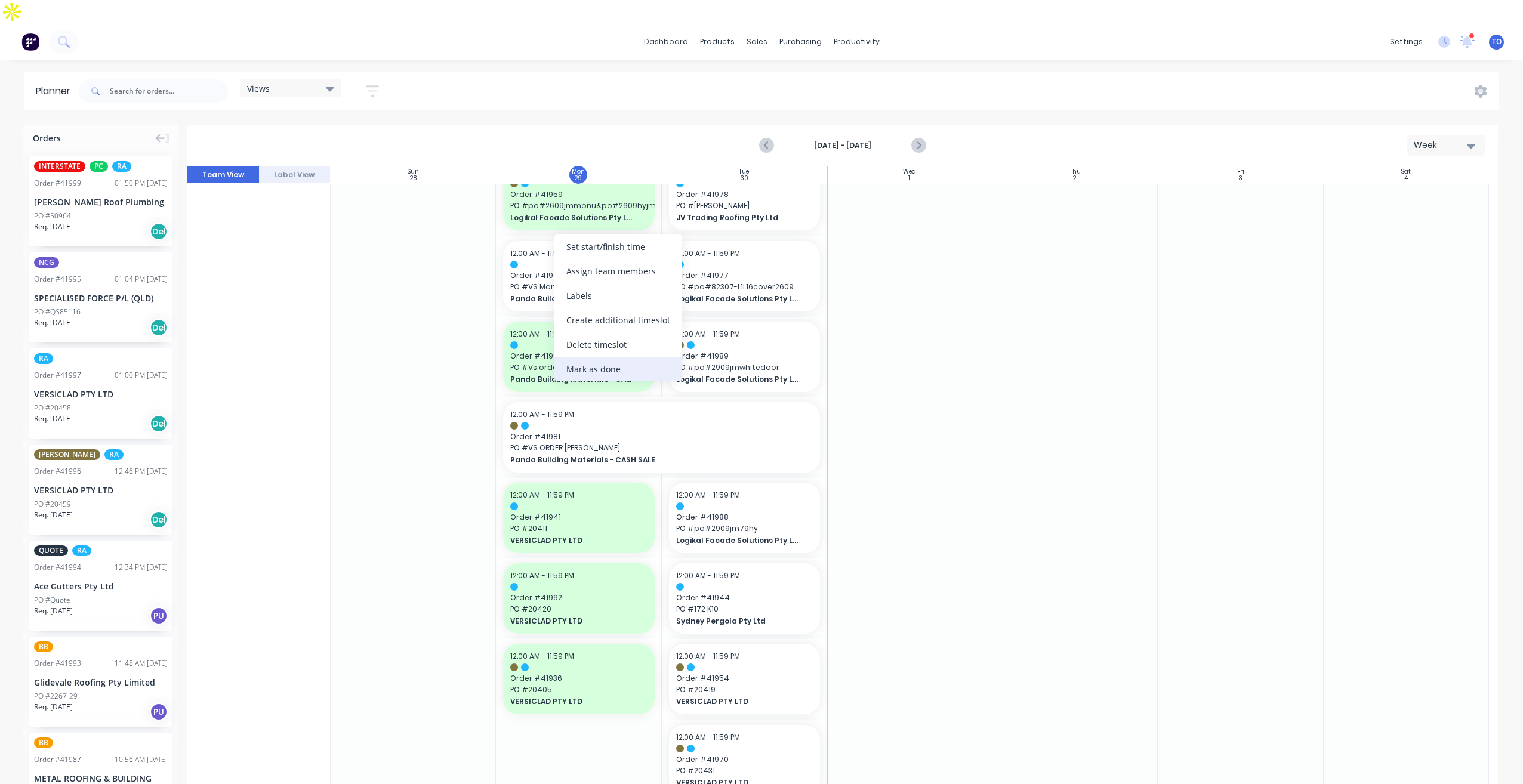
click at [590, 366] on div "Mark as done" at bounding box center [619, 369] width 128 height 25
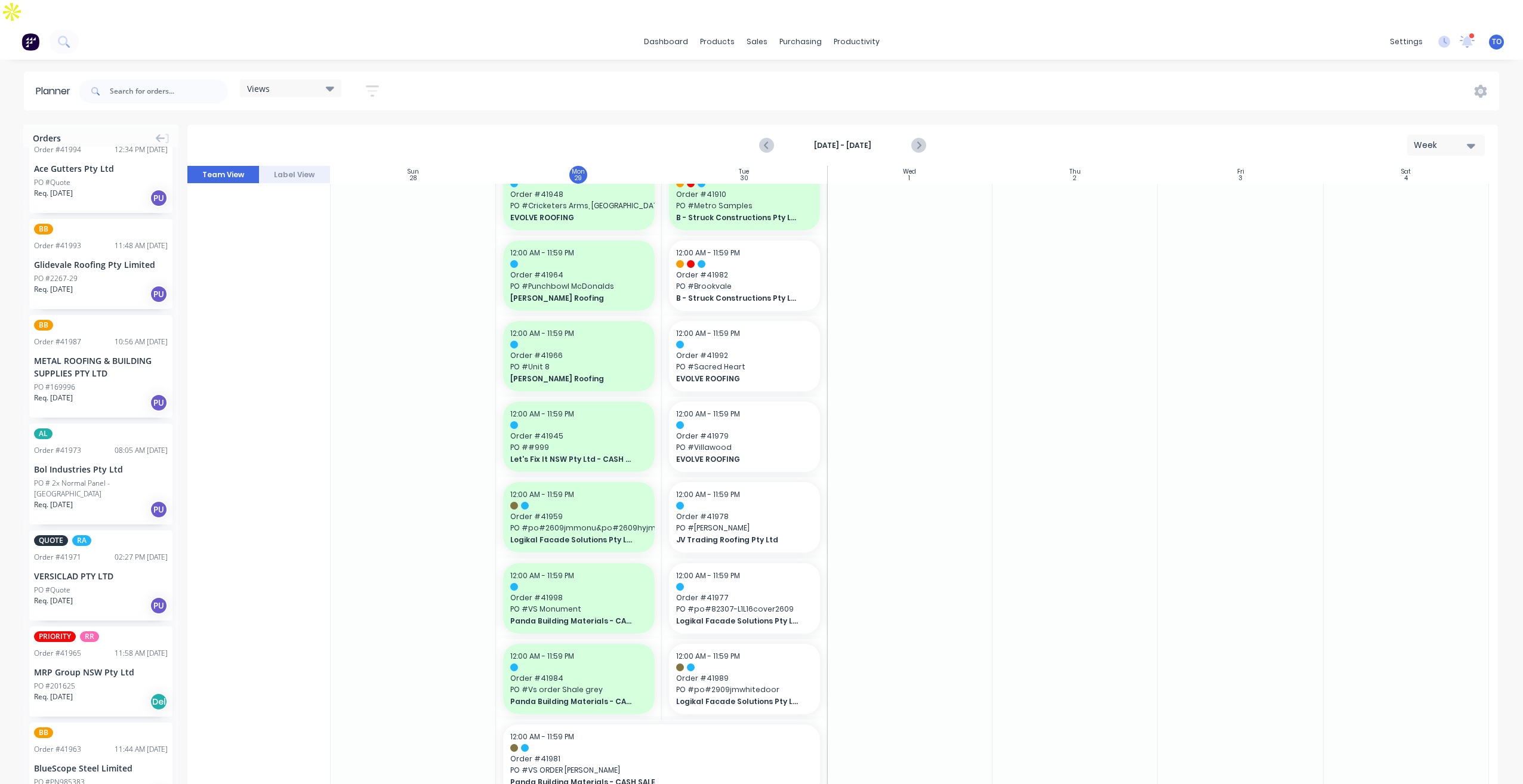
scroll to position [0, 0]
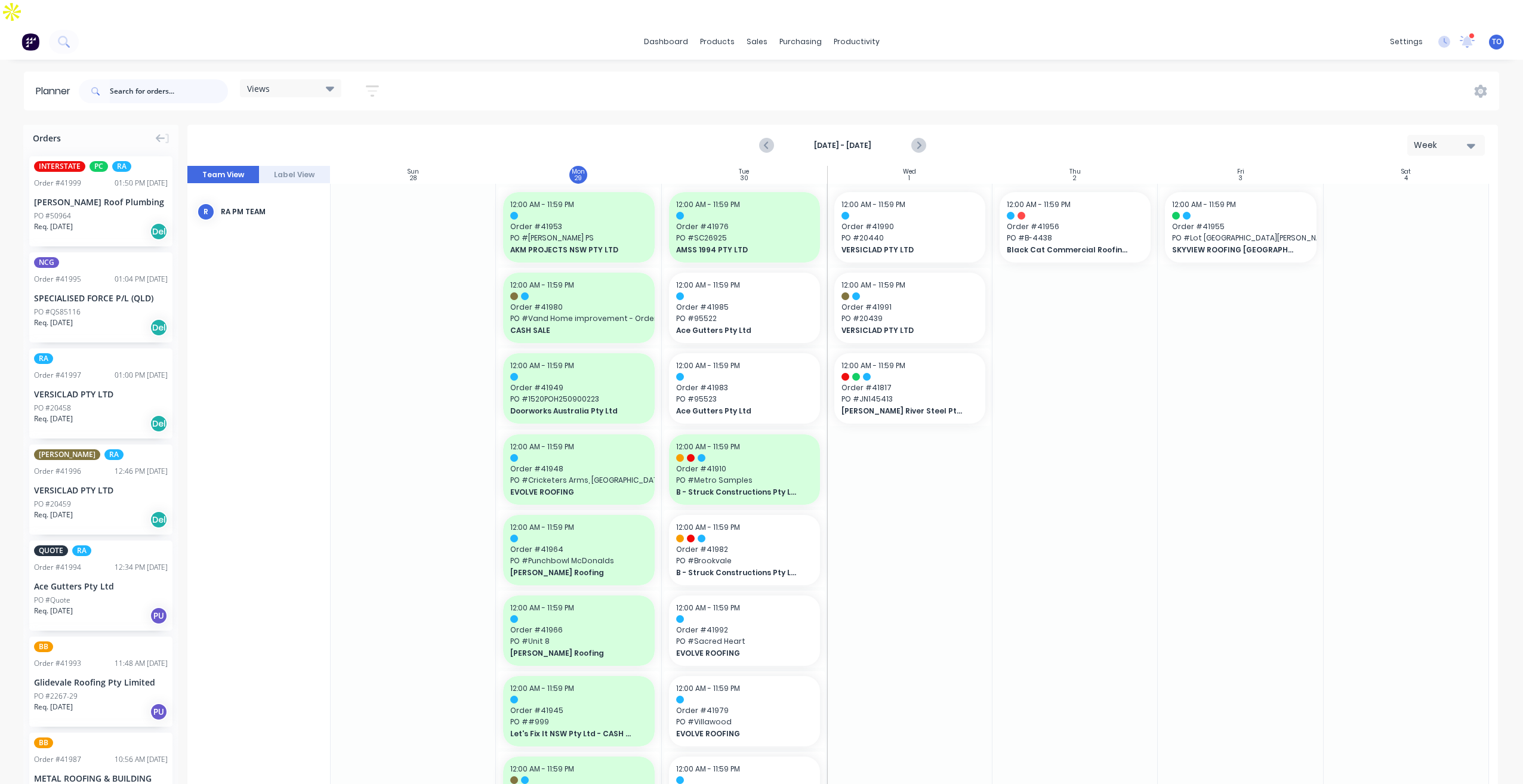
click at [147, 79] on input "text" at bounding box center [169, 91] width 118 height 24
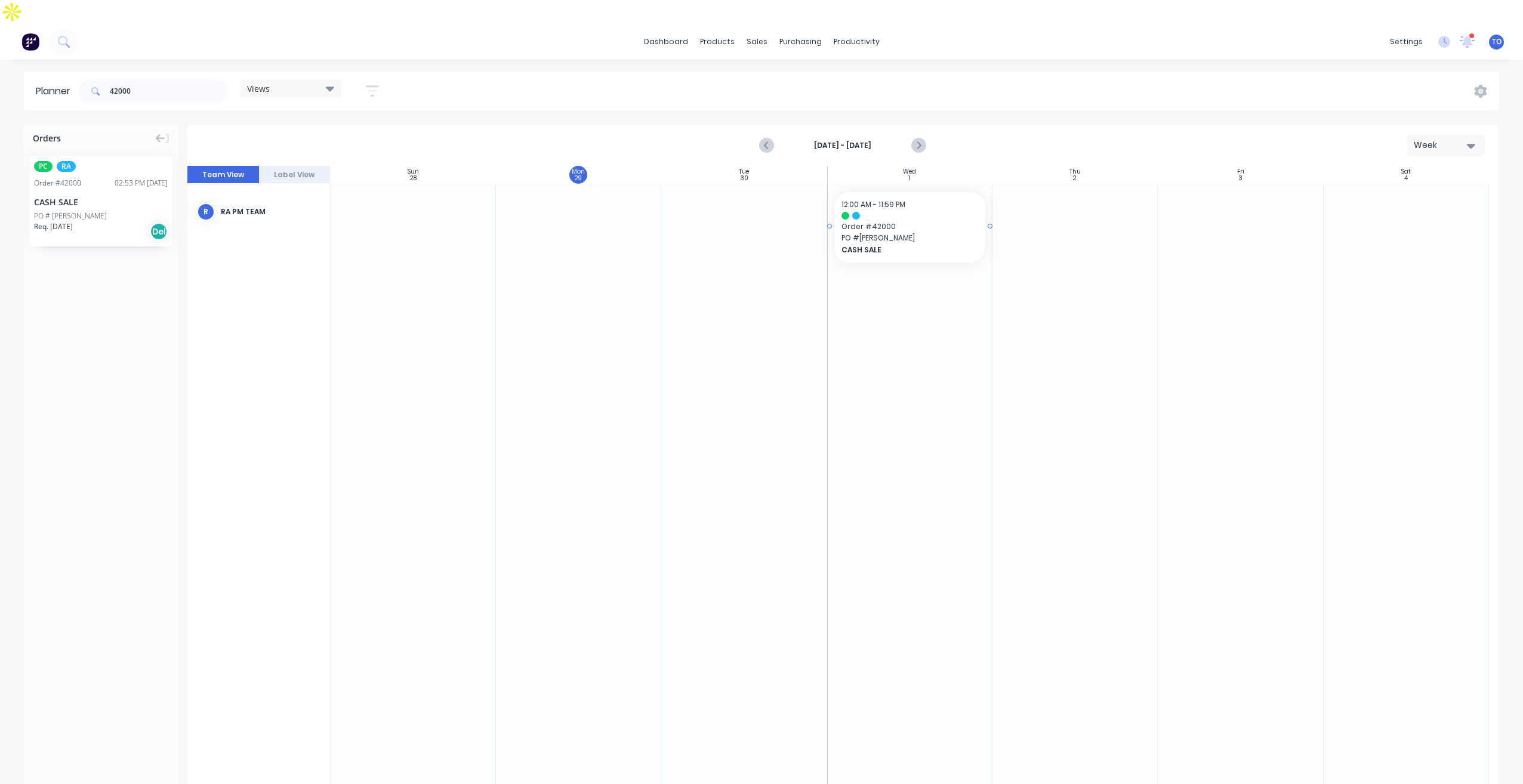
drag, startPoint x: 73, startPoint y: 180, endPoint x: 839, endPoint y: 228, distance: 767.5
drag, startPoint x: 149, startPoint y: 71, endPoint x: 1, endPoint y: 75, distance: 148.1
click at [0, 75] on html "dashboard products sales purchasing productivity dashboard products Product Cat…" at bounding box center [762, 404] width 1523 height 808
drag, startPoint x: 79, startPoint y: 158, endPoint x: 1186, endPoint y: 233, distance: 1109.5
drag, startPoint x: 112, startPoint y: 84, endPoint x: 105, endPoint y: 84, distance: 7.0
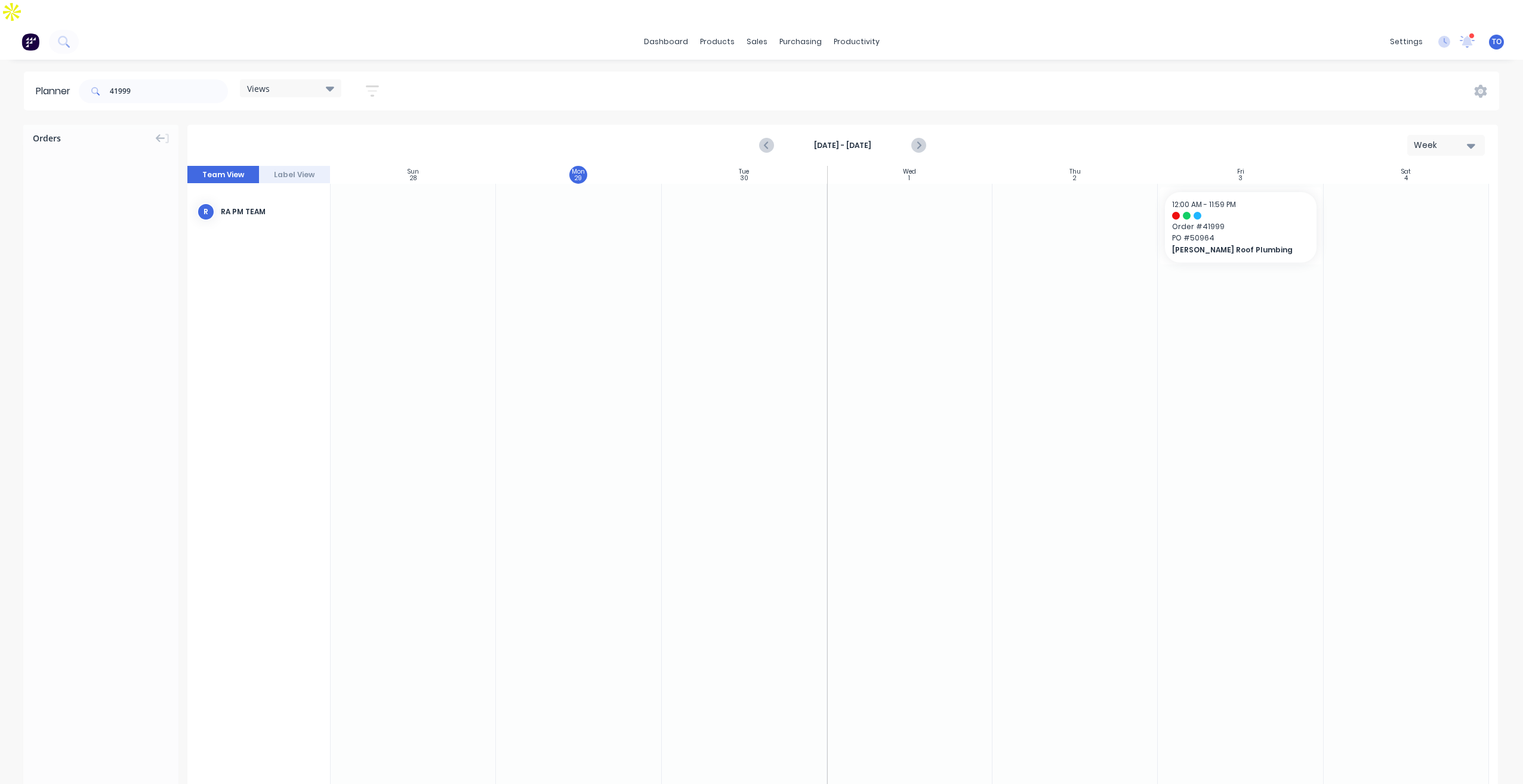
click at [105, 84] on div "41999" at bounding box center [153, 91] width 149 height 36
click at [142, 79] on input "41999" at bounding box center [169, 91] width 118 height 24
click at [186, 79] on input "41999" at bounding box center [169, 91] width 118 height 24
click at [186, 79] on input "41999" at bounding box center [169, 91] width 118 height 24
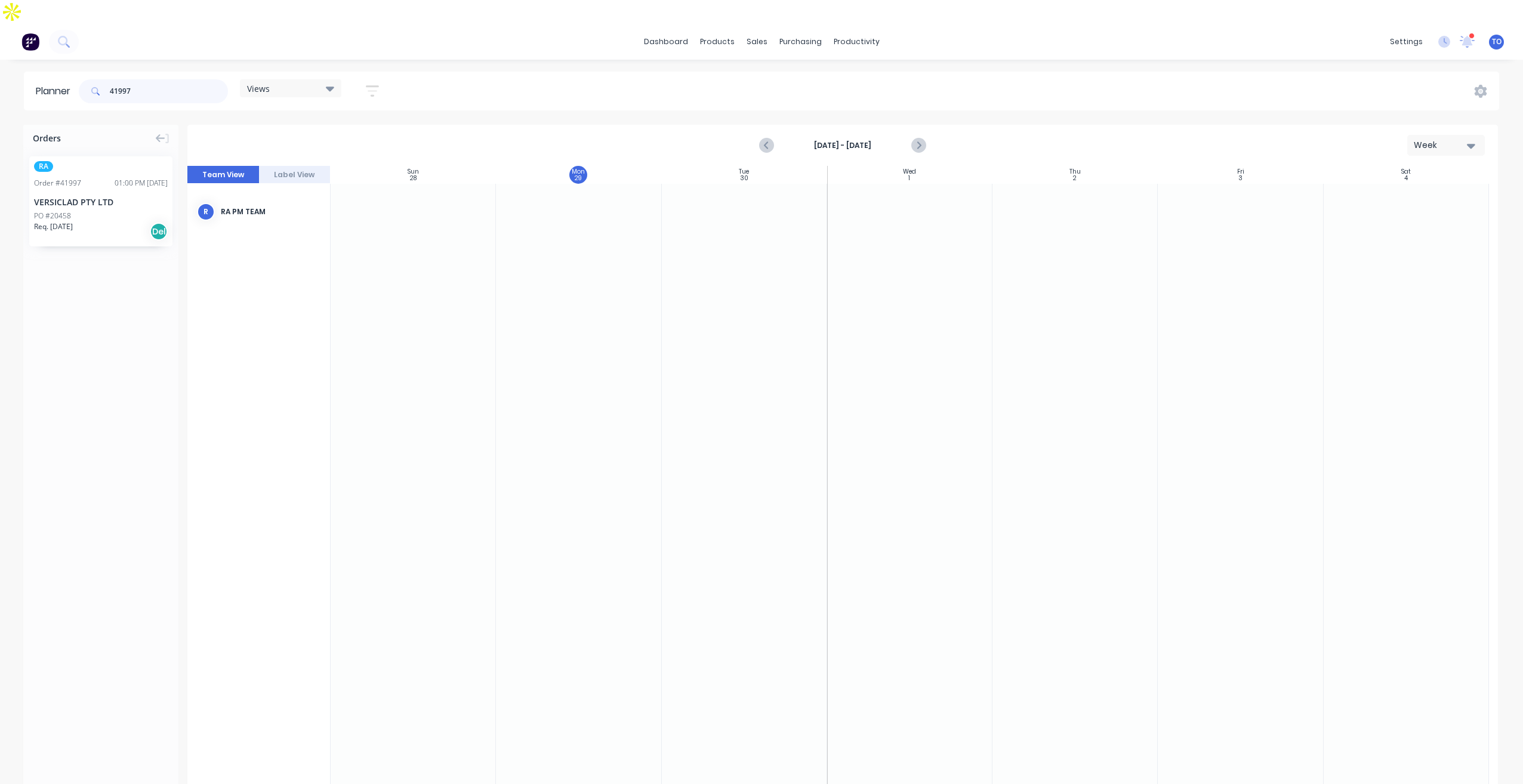
type input "41997"
drag, startPoint x: 87, startPoint y: 153, endPoint x: 906, endPoint y: 217, distance: 821.5
